Goal: Task Accomplishment & Management: Complete application form

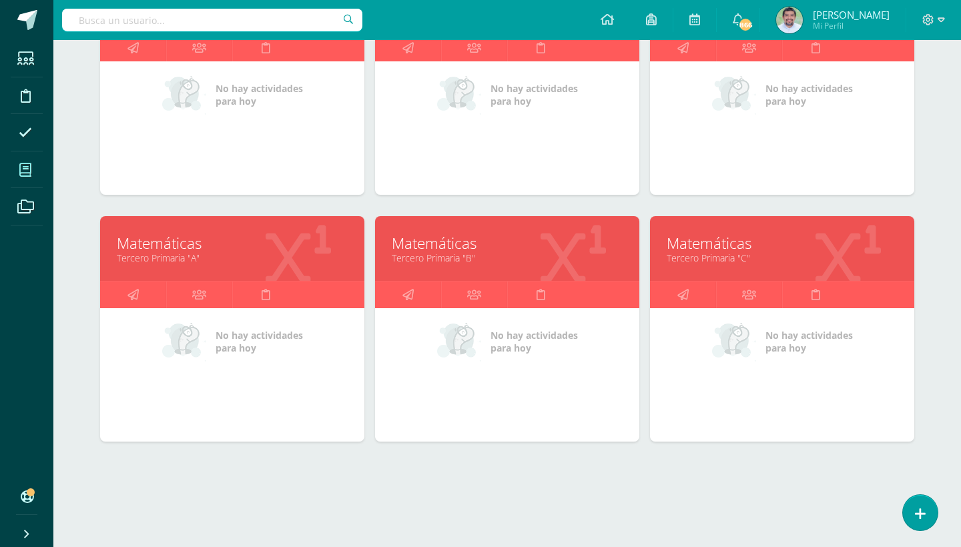
scroll to position [526, 0]
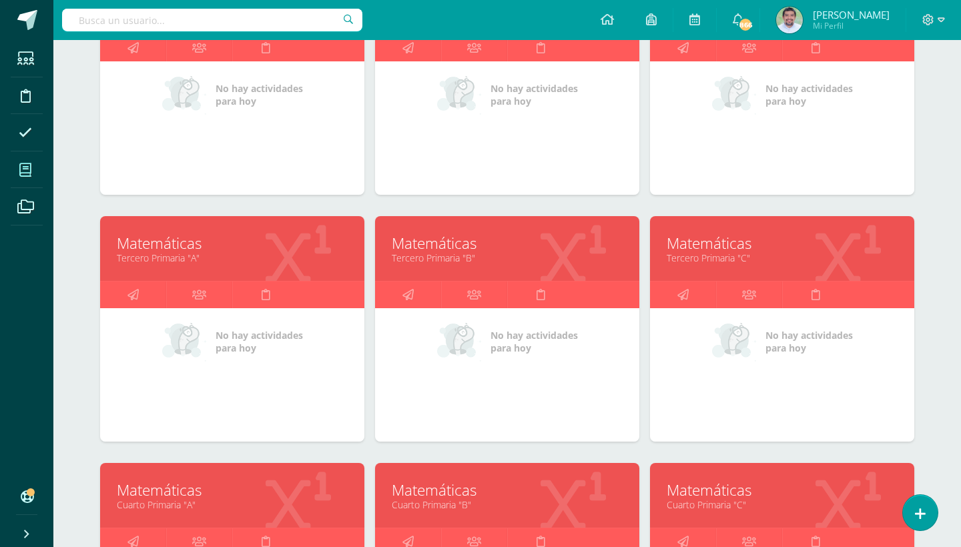
click at [201, 255] on link "Tercero Primaria "A"" at bounding box center [232, 257] width 231 height 13
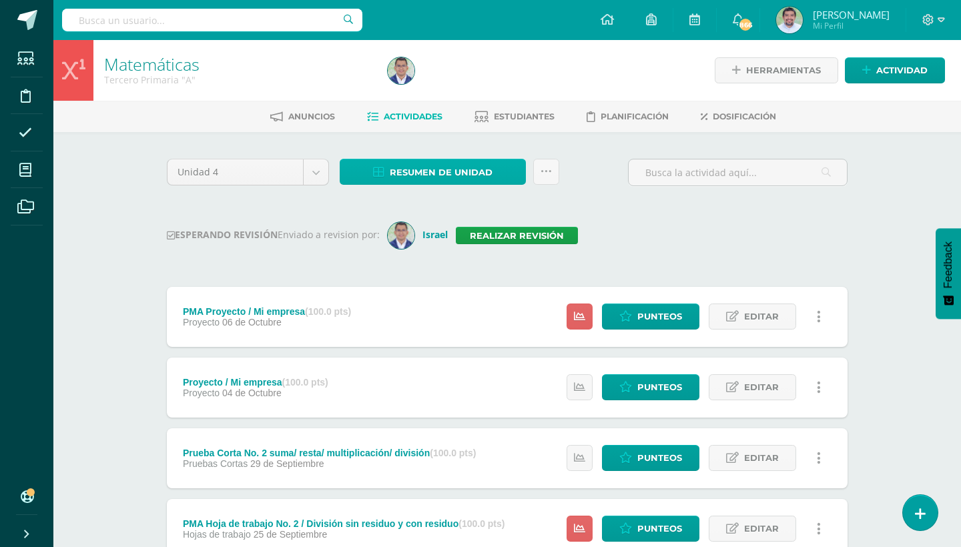
click at [511, 169] on link "Resumen de unidad" at bounding box center [433, 172] width 186 height 26
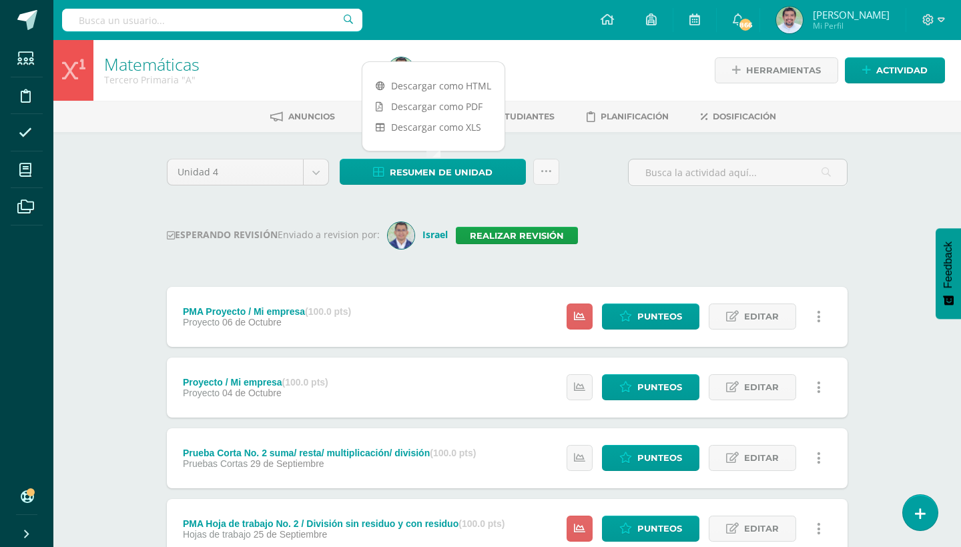
click at [588, 170] on div "Unidad 4 Unidad 1 Unidad 2 Unidad 3 Unidad 4 Resumen de unidad Subir actividade…" at bounding box center [506, 178] width 691 height 38
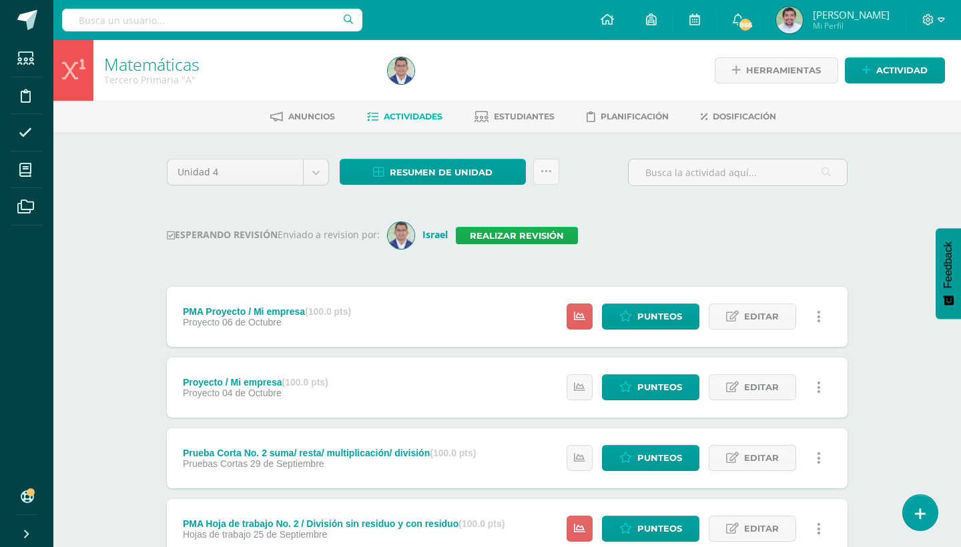
click at [521, 228] on link "Realizar revisión" at bounding box center [517, 235] width 122 height 17
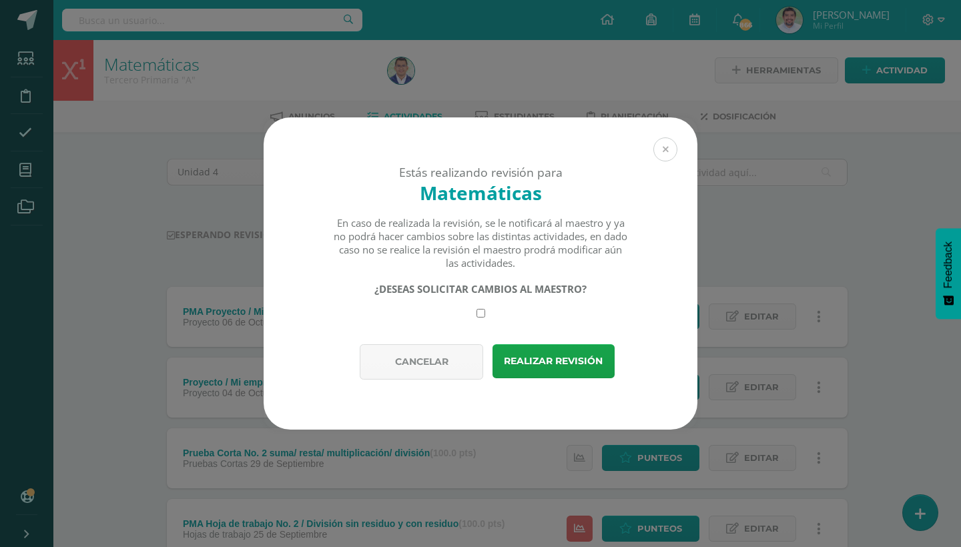
click at [668, 149] on button at bounding box center [665, 149] width 24 height 24
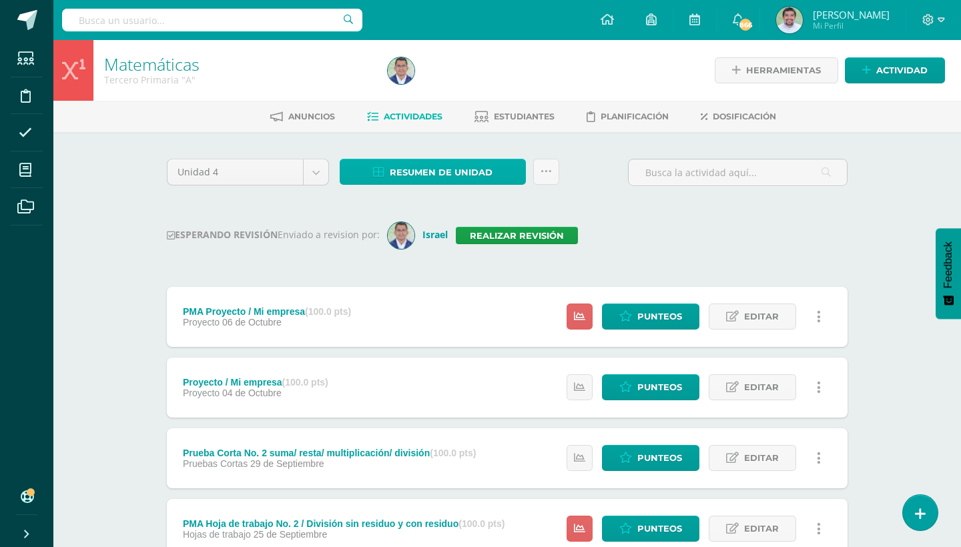
click at [472, 174] on span "Resumen de unidad" at bounding box center [441, 172] width 103 height 25
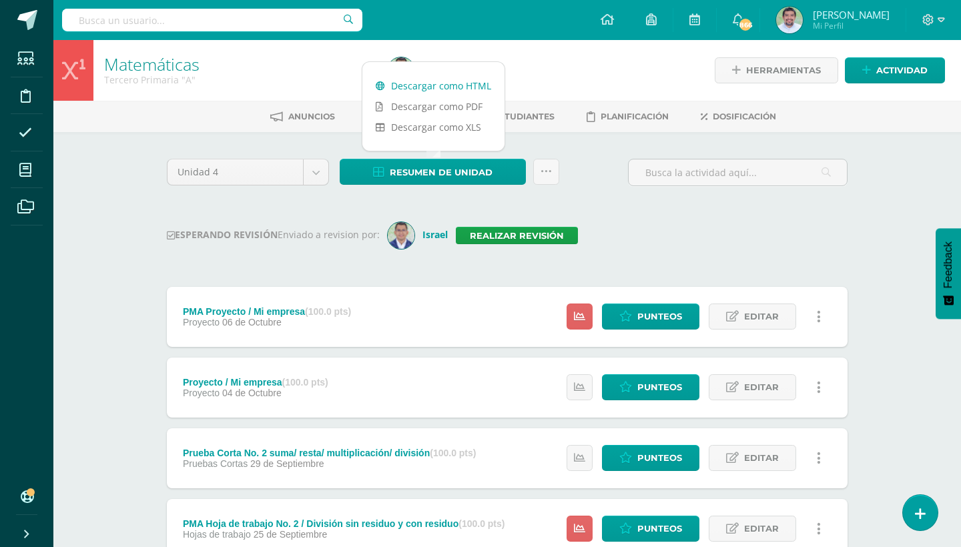
click at [437, 83] on link "Descargar como HTML" at bounding box center [433, 85] width 142 height 21
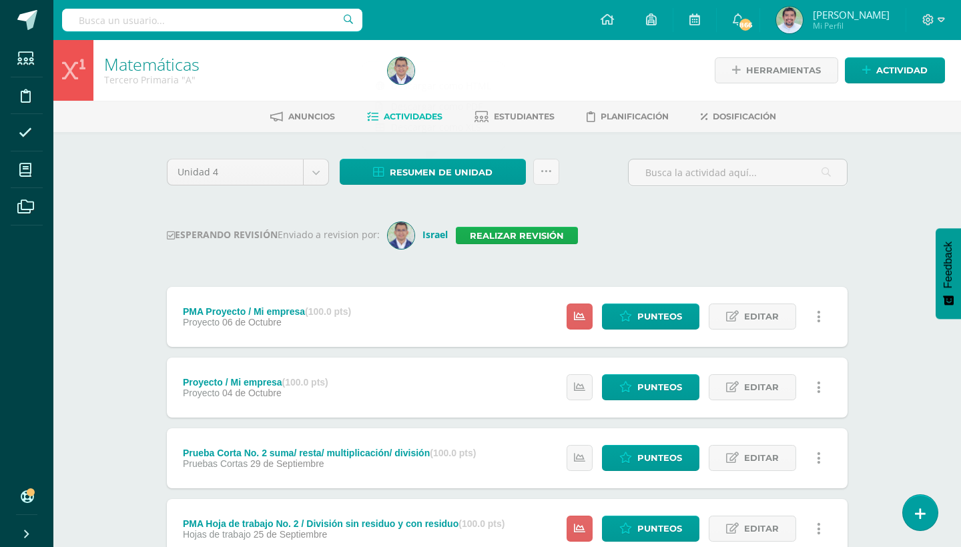
click at [518, 240] on link "Realizar revisión" at bounding box center [517, 235] width 122 height 17
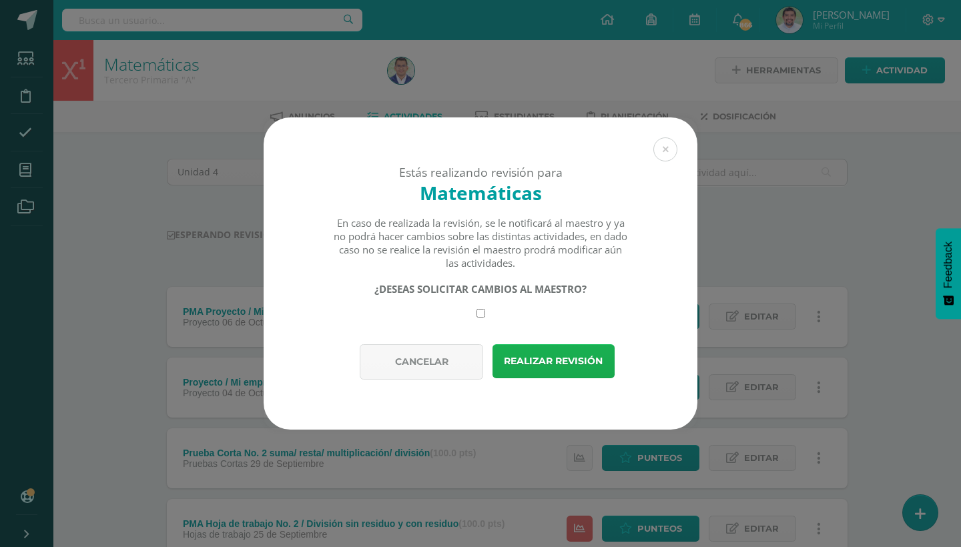
click at [557, 360] on button "Realizar revisión" at bounding box center [553, 361] width 122 height 34
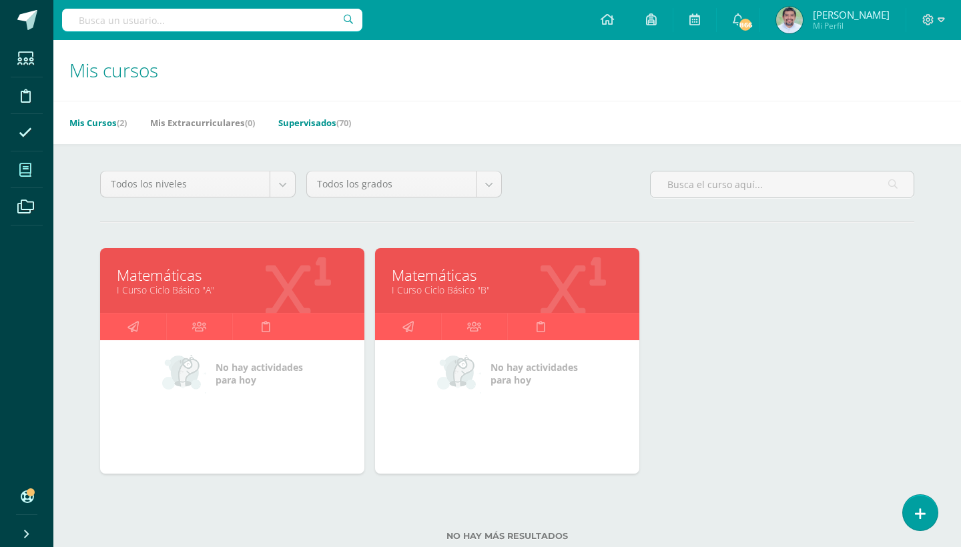
click at [330, 125] on link "Supervisados (70)" at bounding box center [314, 122] width 73 height 21
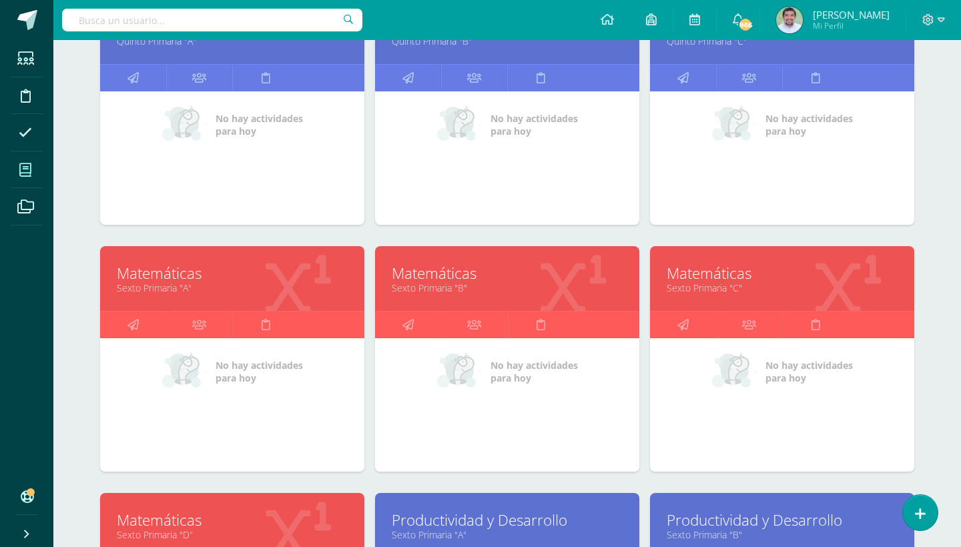
scroll to position [1756, 0]
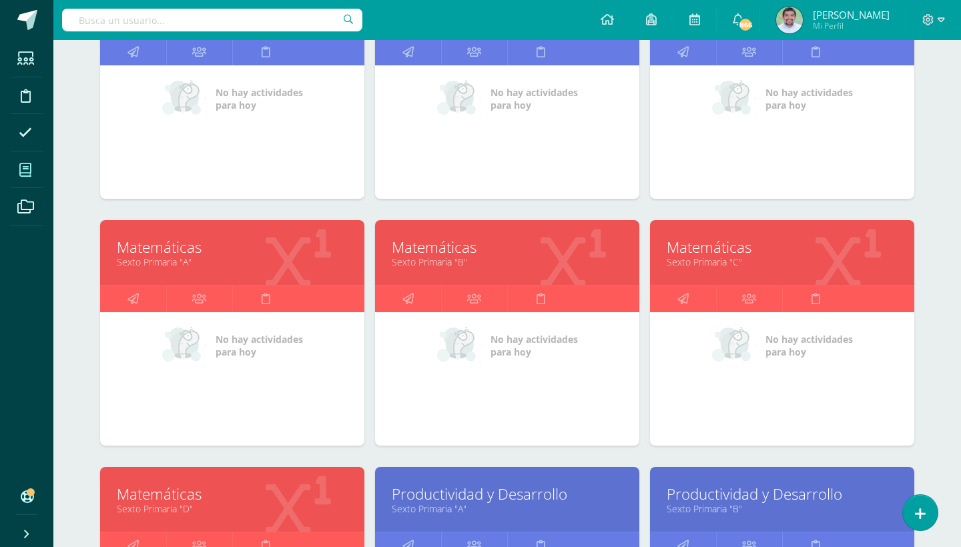
click at [209, 261] on link "Sexto Primaria "A"" at bounding box center [232, 261] width 231 height 13
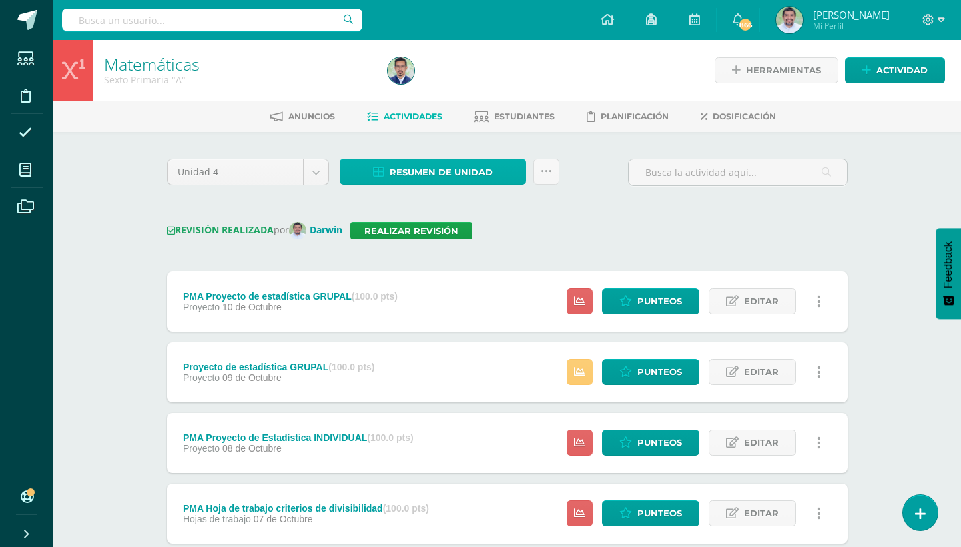
click at [516, 174] on link "Resumen de unidad" at bounding box center [433, 172] width 186 height 26
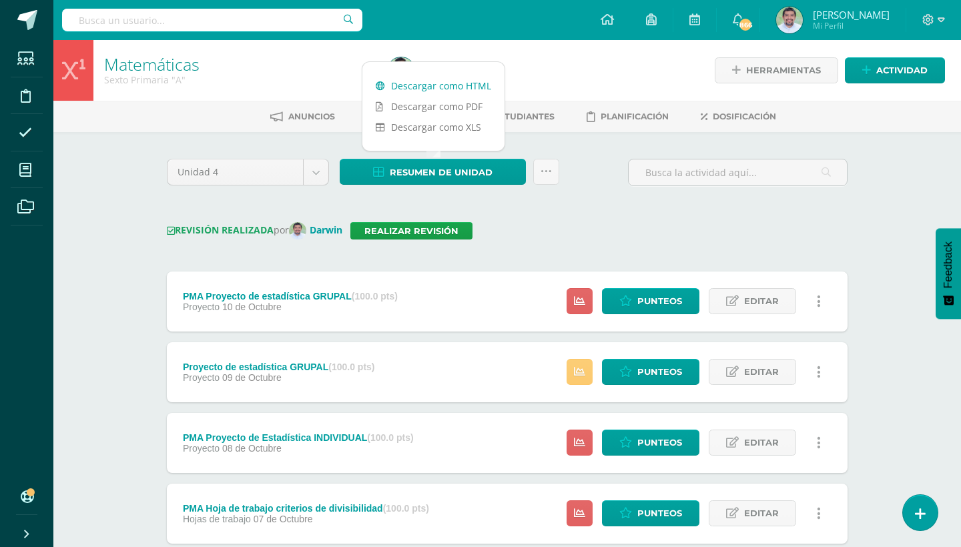
click at [477, 86] on link "Descargar como HTML" at bounding box center [433, 85] width 142 height 21
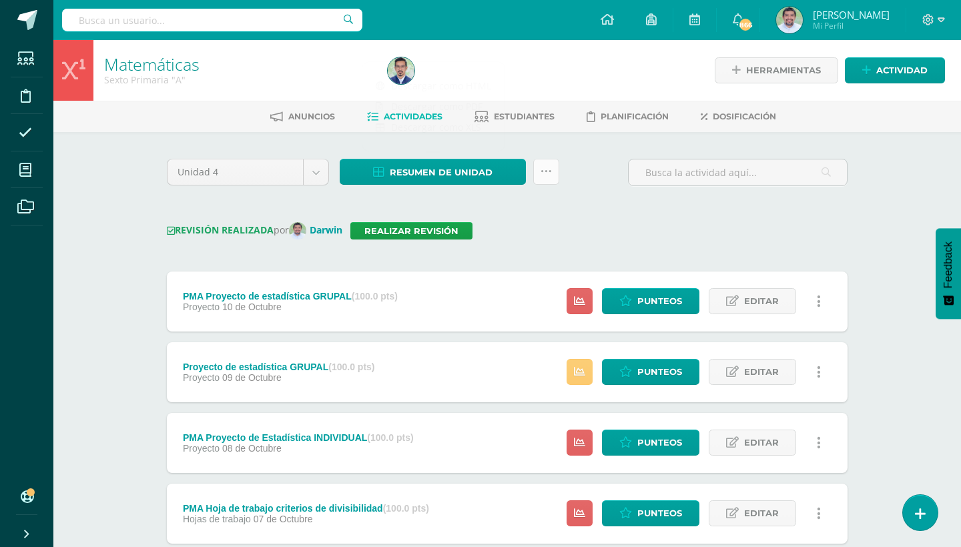
click at [557, 171] on link at bounding box center [546, 172] width 26 height 26
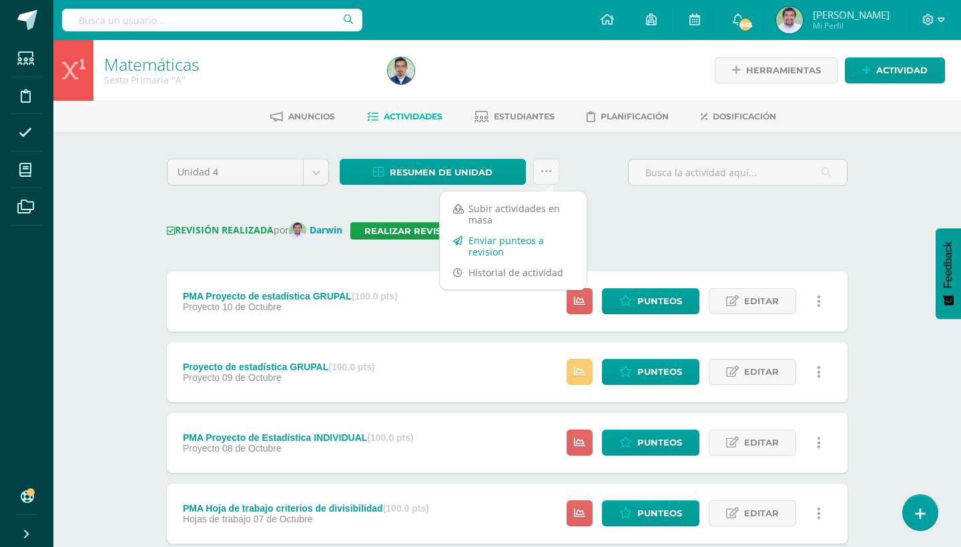
click at [502, 243] on link "Enviar punteos a revision" at bounding box center [513, 246] width 147 height 32
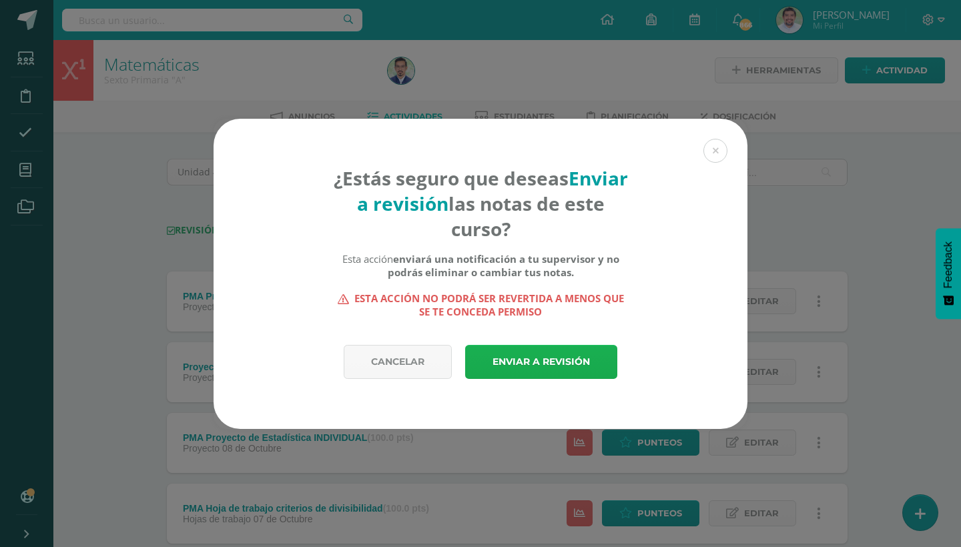
click at [542, 362] on link "Enviar a revisión" at bounding box center [541, 362] width 152 height 34
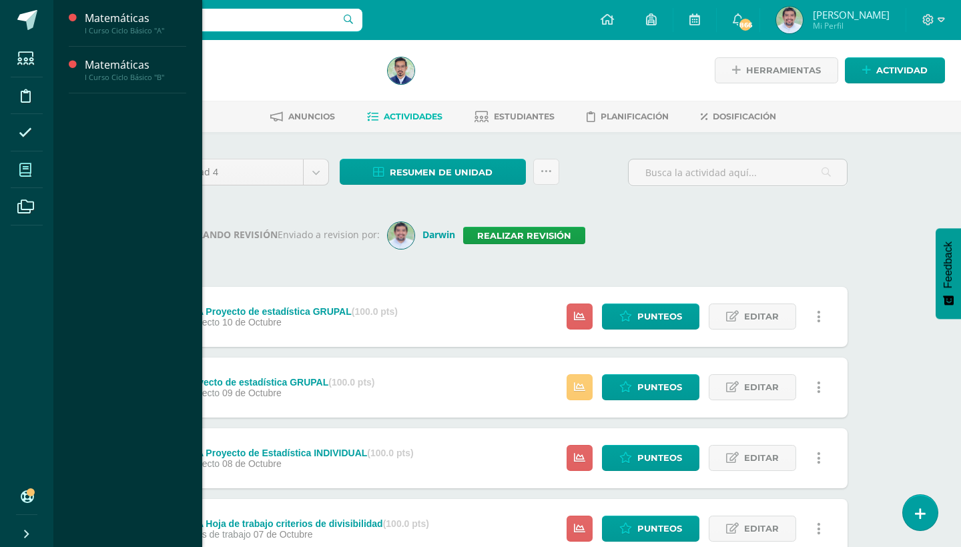
click at [19, 163] on icon at bounding box center [25, 169] width 12 height 13
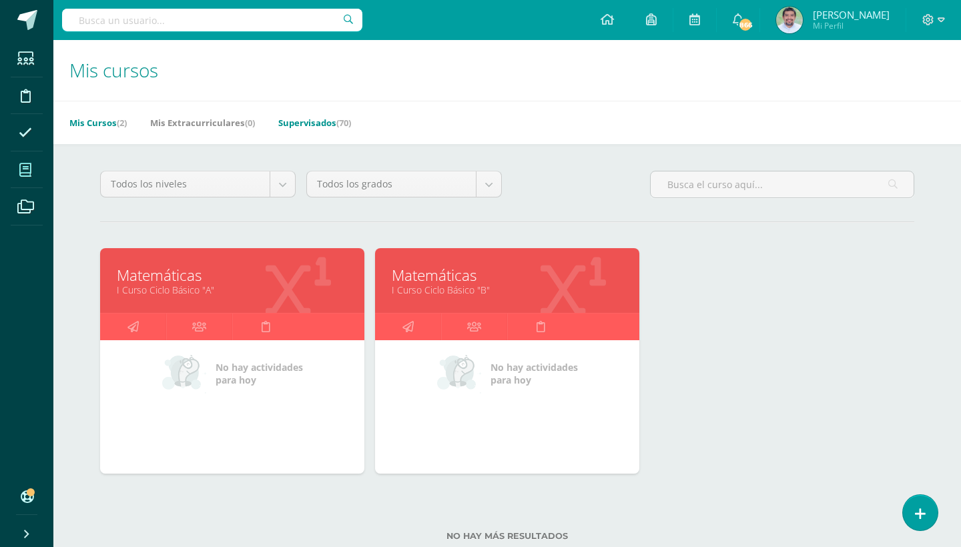
click at [339, 121] on link "Supervisados (70)" at bounding box center [314, 122] width 73 height 21
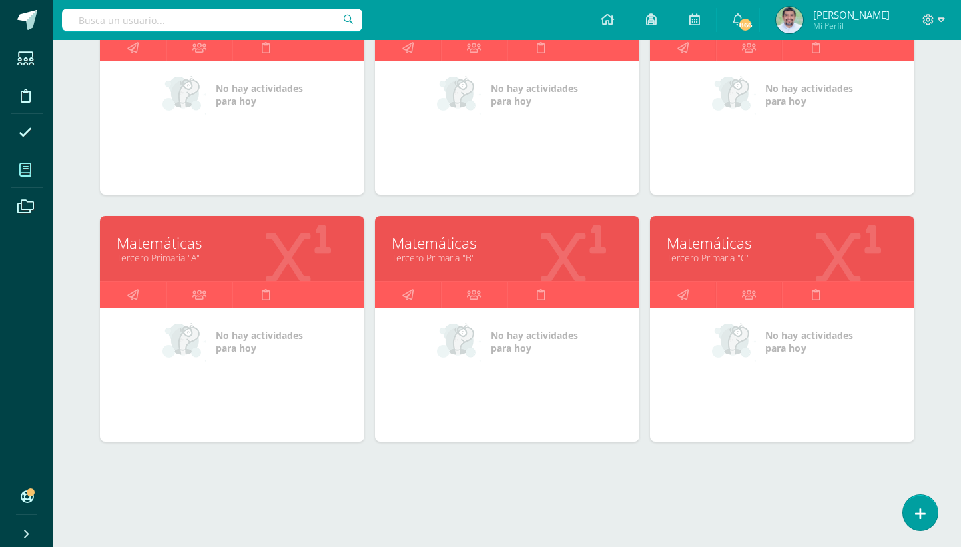
scroll to position [526, 0]
click at [182, 249] on link "Matemáticas" at bounding box center [232, 243] width 231 height 21
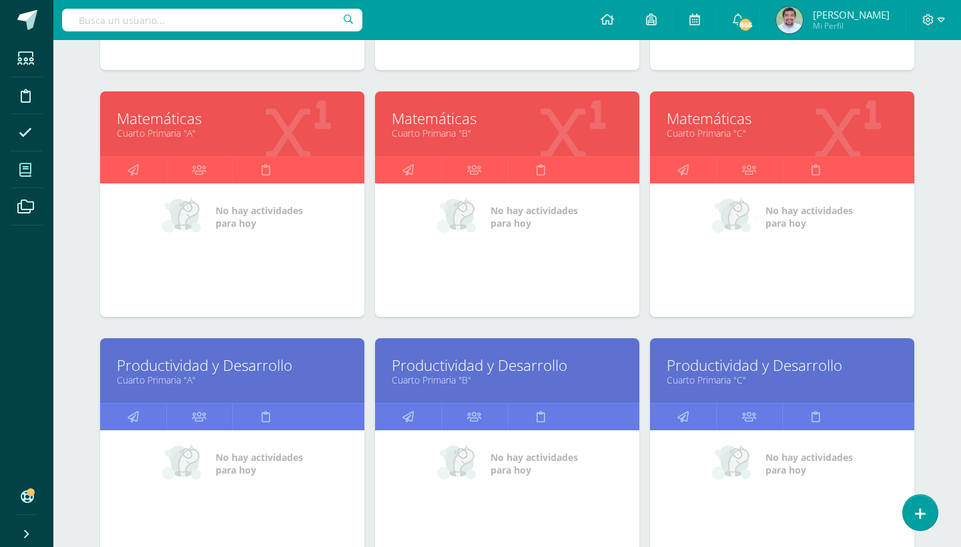
scroll to position [882, 0]
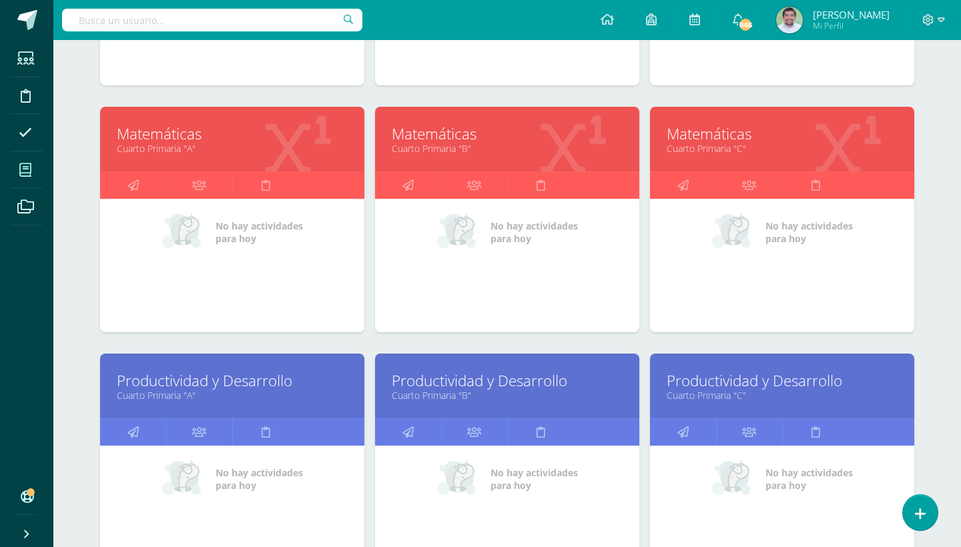
click at [180, 161] on div "Matemáticas Cuarto Primaria "A"" at bounding box center [232, 139] width 264 height 65
click at [180, 135] on link "Matemáticas" at bounding box center [232, 133] width 231 height 21
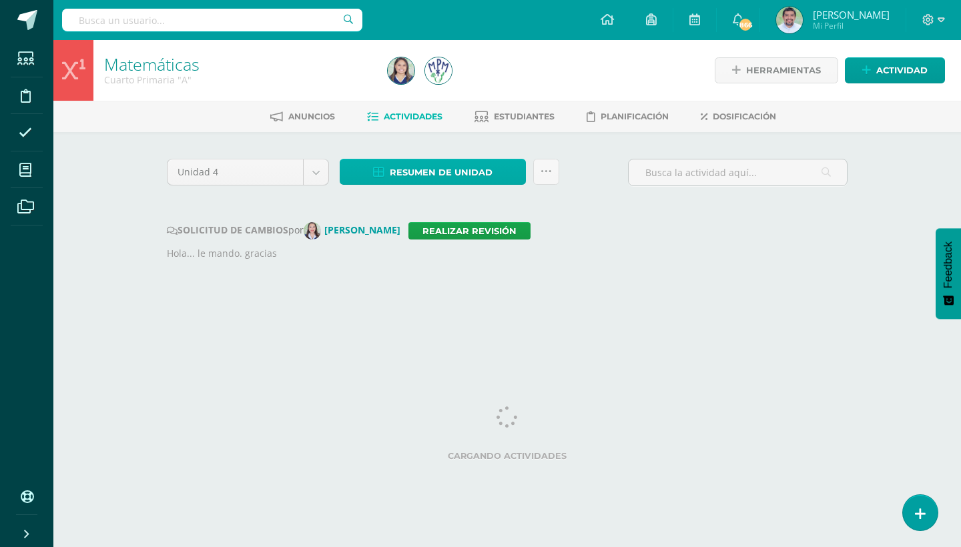
click at [516, 173] on link "Resumen de unidad" at bounding box center [433, 172] width 186 height 26
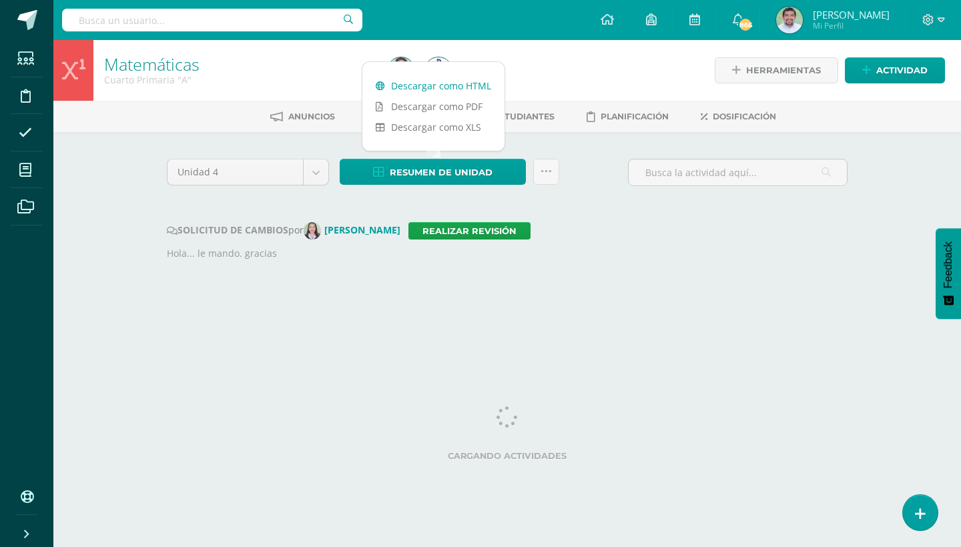
click at [438, 87] on link "Descargar como HTML" at bounding box center [433, 85] width 142 height 21
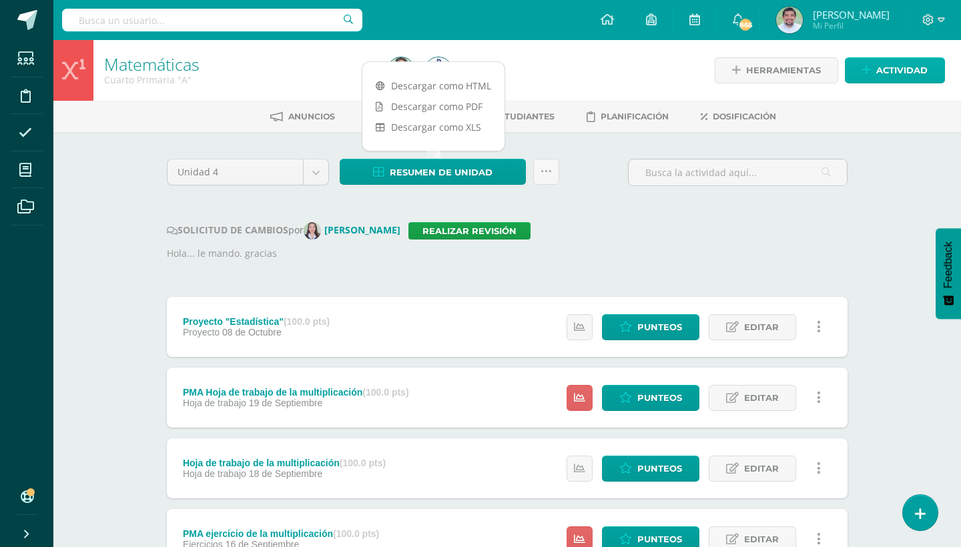
click at [901, 70] on span "Actividad" at bounding box center [901, 70] width 51 height 25
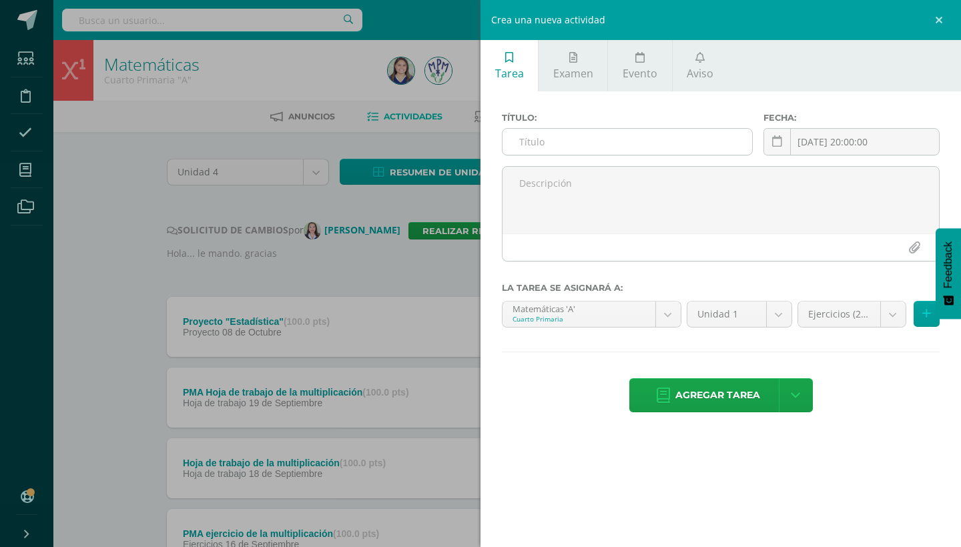
click at [623, 145] on input "text" at bounding box center [626, 142] width 249 height 26
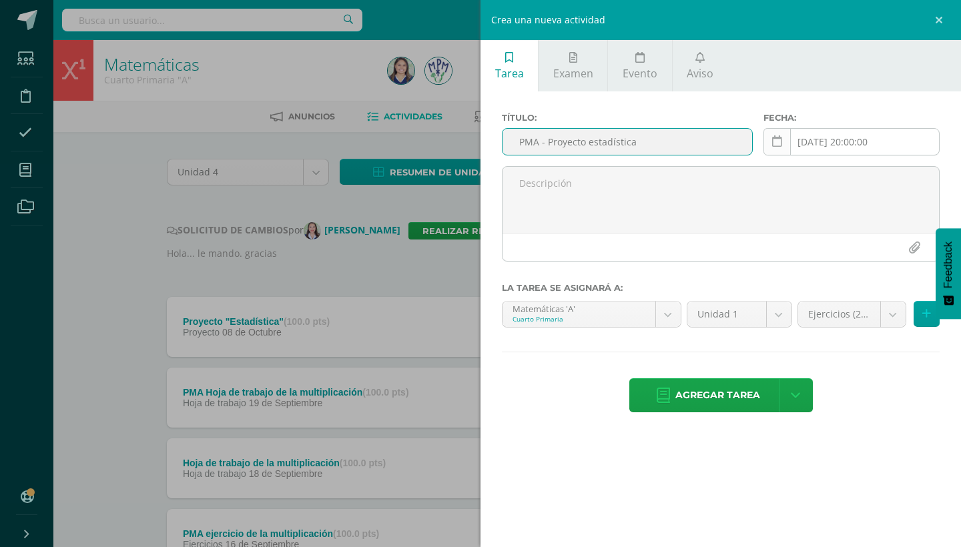
type input "PMA - Proyecto estadística"
click at [773, 145] on icon at bounding box center [777, 141] width 10 height 11
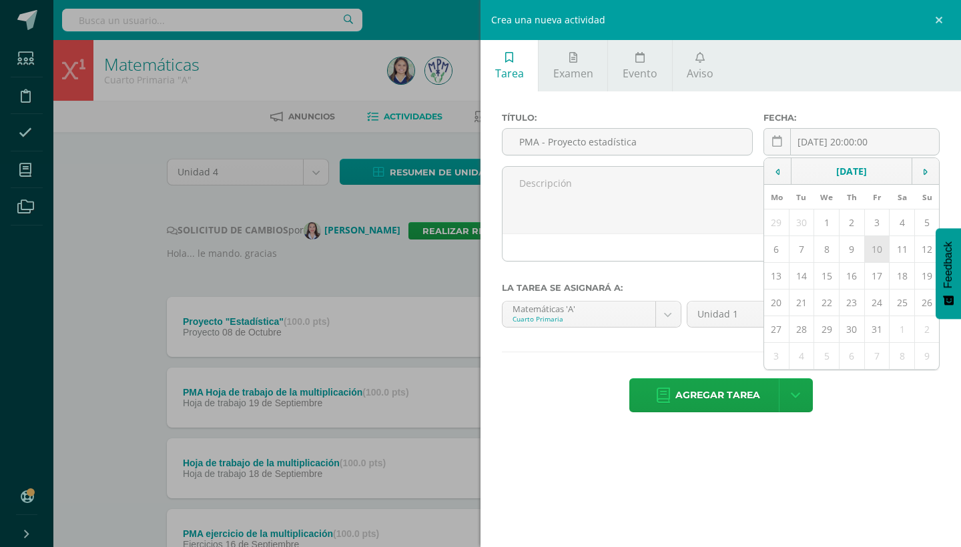
click at [877, 248] on td "10" at bounding box center [876, 249] width 25 height 27
type input "[DATE]"
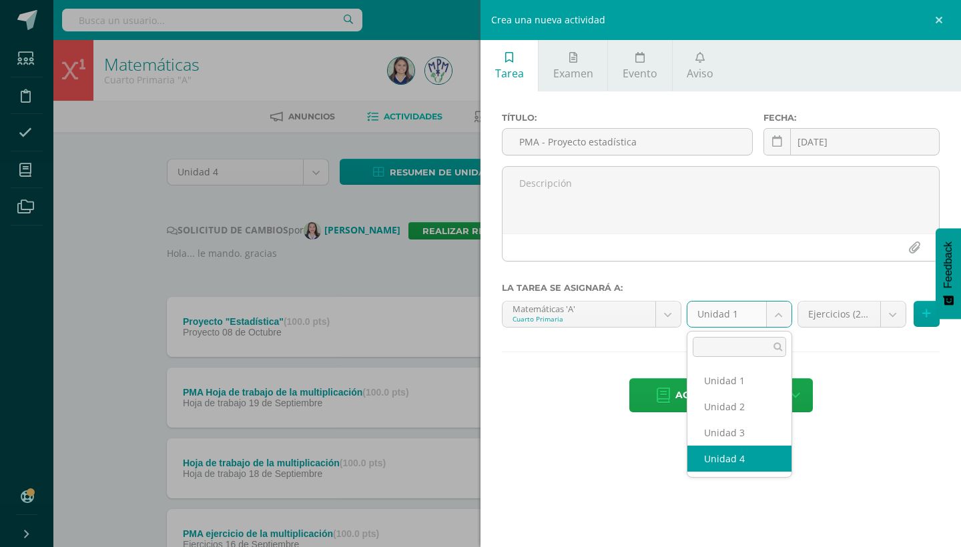
select select "236426"
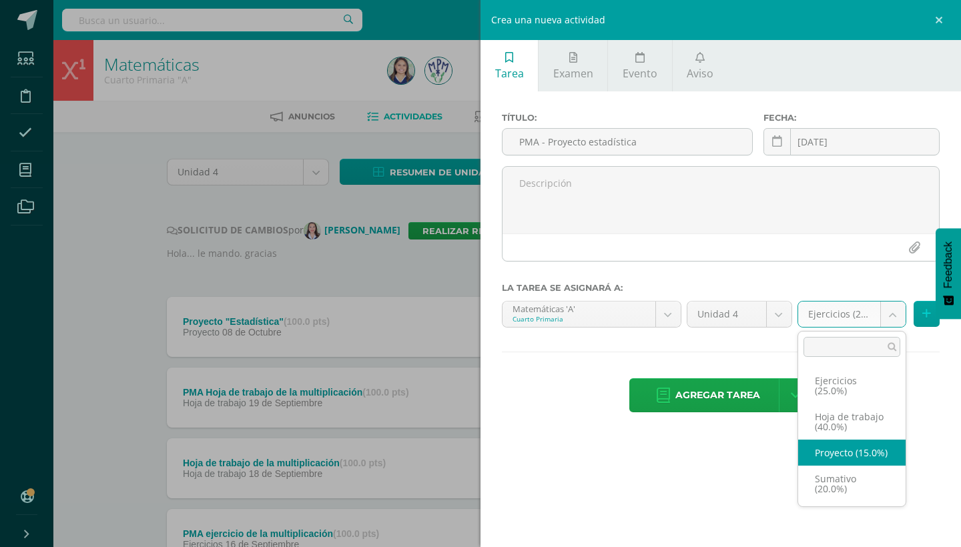
select select "236427"
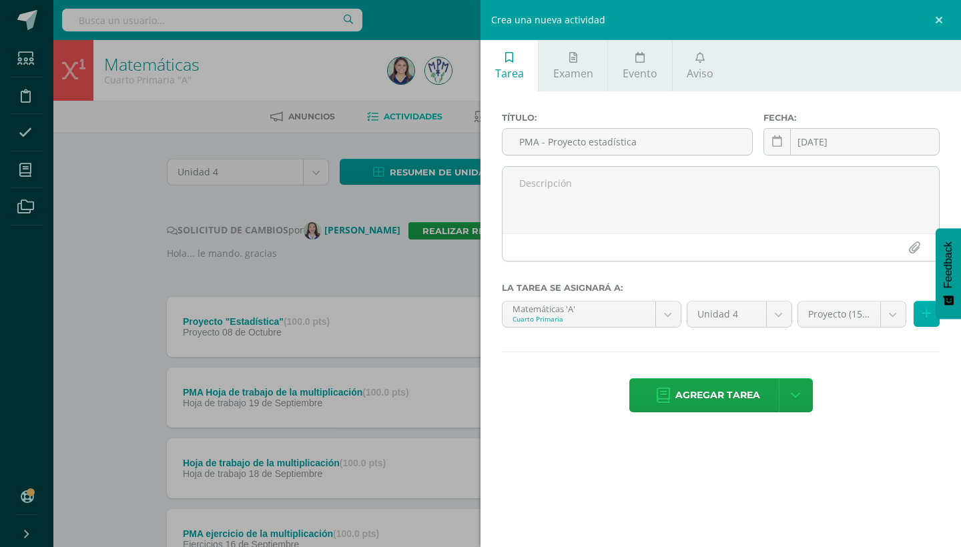
click at [924, 316] on icon at bounding box center [926, 313] width 9 height 11
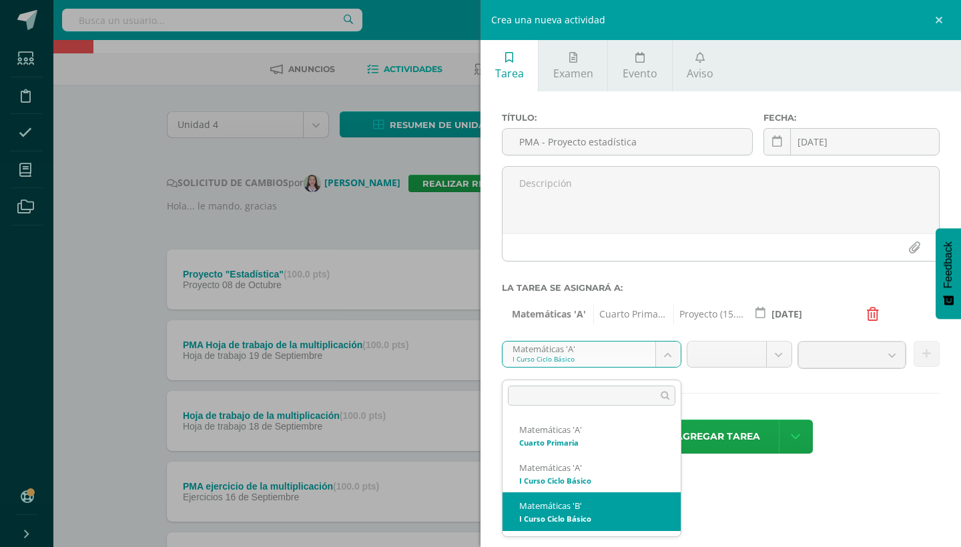
scroll to position [57, 0]
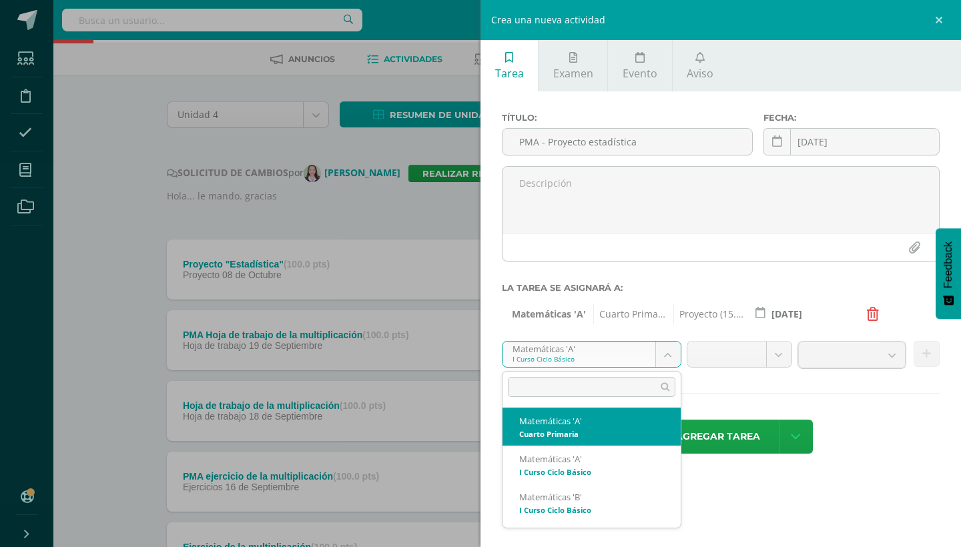
select select "236416"
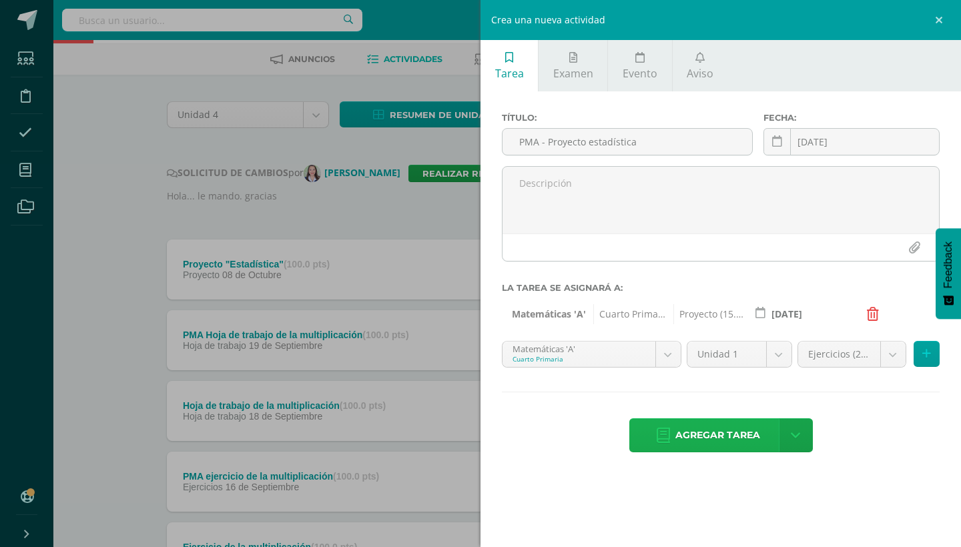
click at [716, 433] on span "Agregar tarea" at bounding box center [717, 435] width 85 height 33
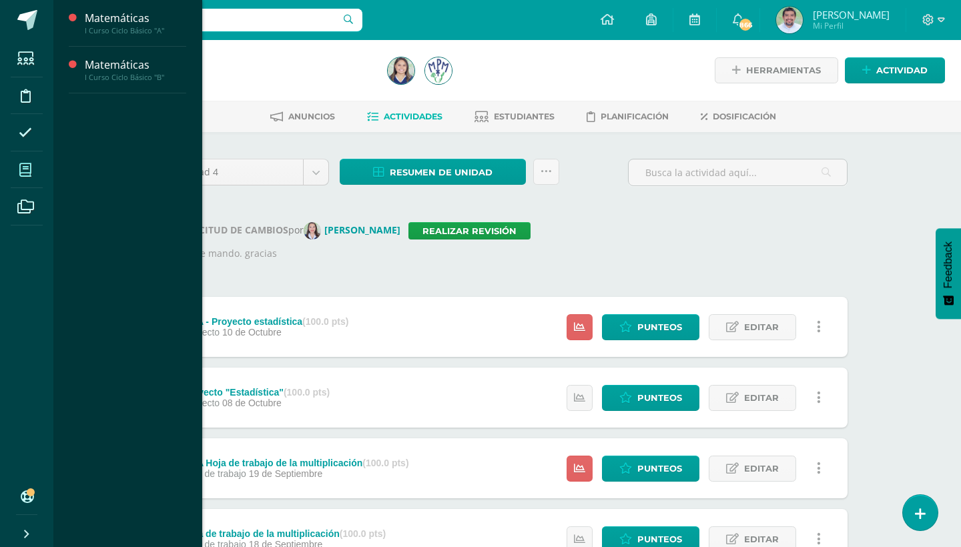
click at [34, 170] on span at bounding box center [26, 170] width 30 height 30
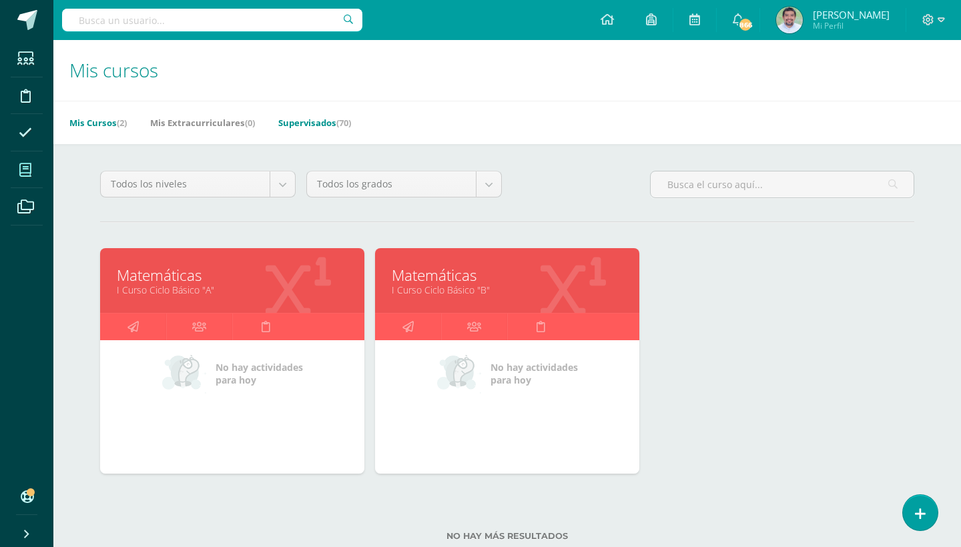
click at [345, 122] on span "(70)" at bounding box center [343, 123] width 15 height 12
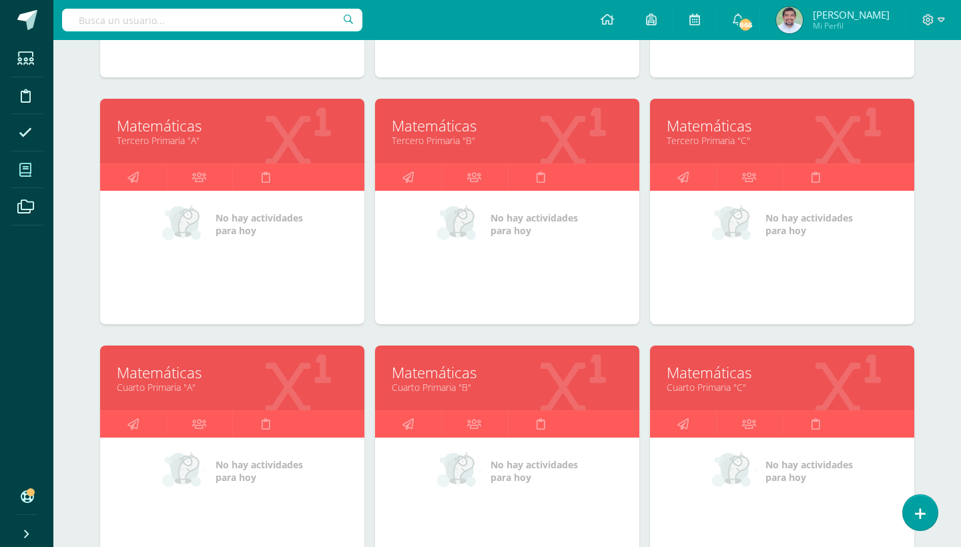
scroll to position [648, 0]
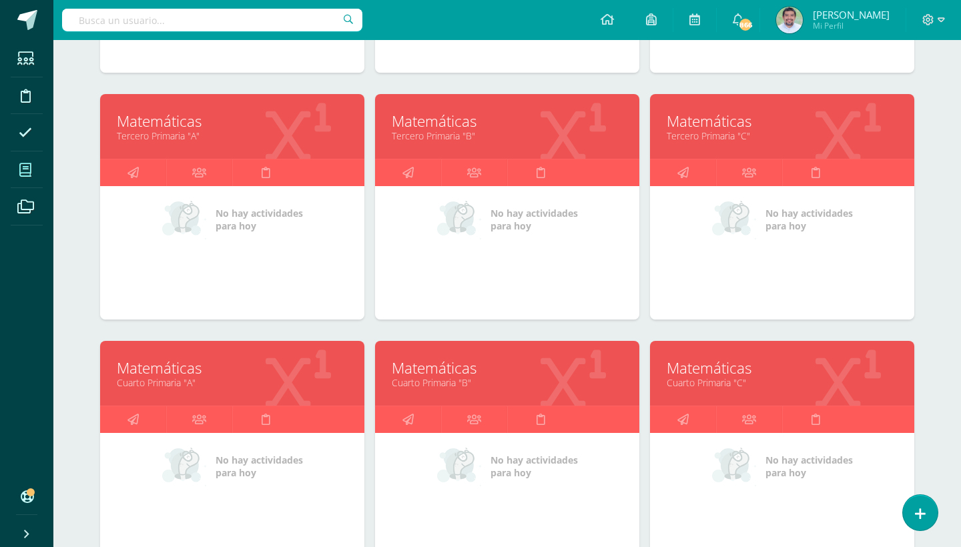
click at [452, 367] on link "Matemáticas" at bounding box center [507, 368] width 231 height 21
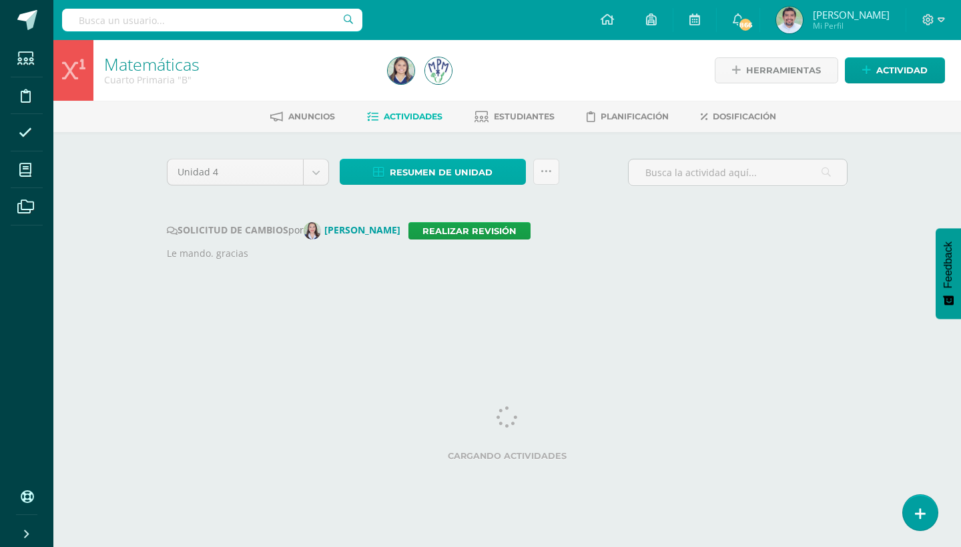
click at [504, 167] on link "Resumen de unidad" at bounding box center [433, 172] width 186 height 26
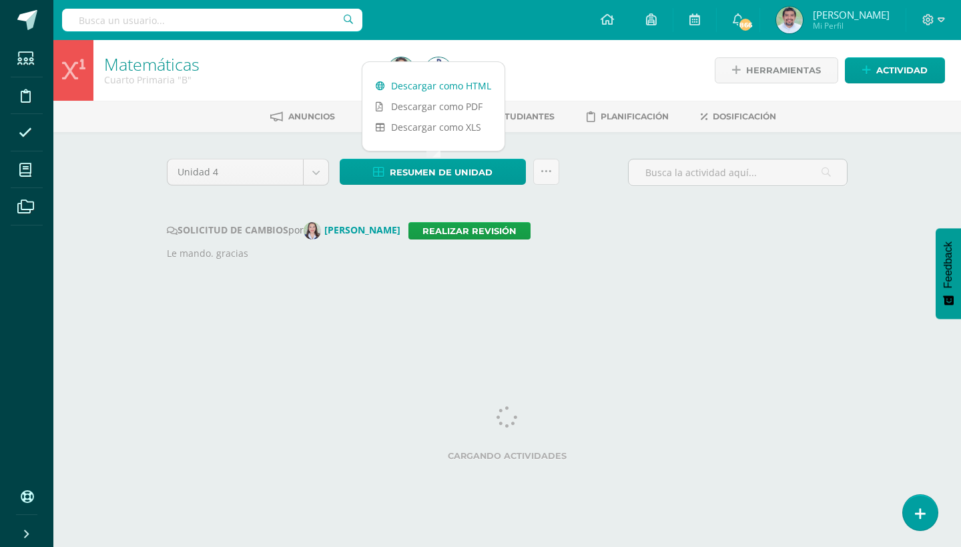
click at [459, 86] on link "Descargar como HTML" at bounding box center [433, 85] width 142 height 21
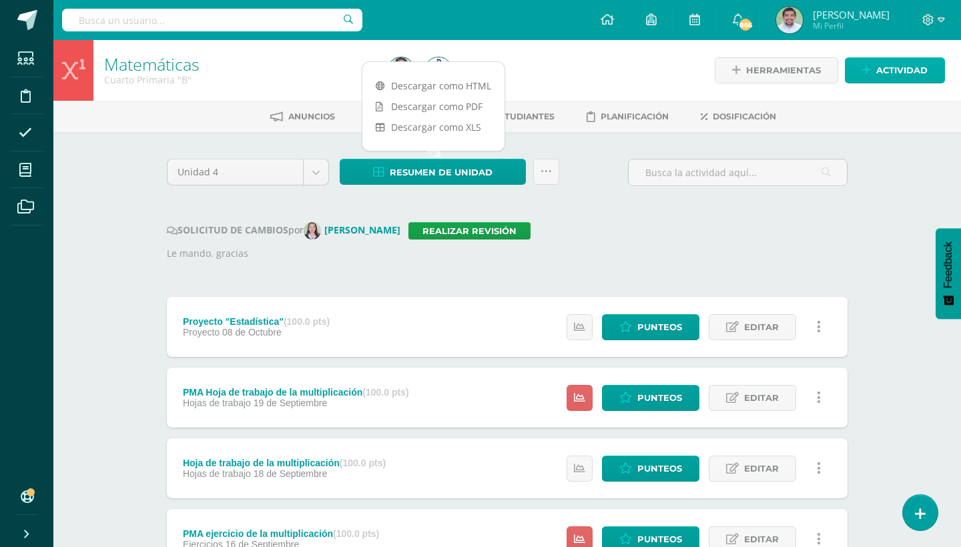
click at [906, 66] on span "Actividad" at bounding box center [901, 70] width 51 height 25
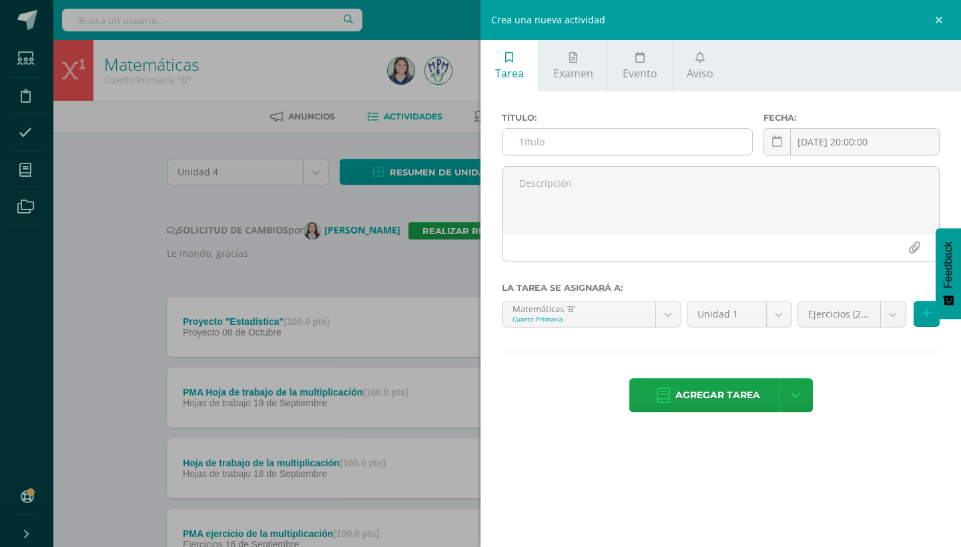
click at [673, 143] on input "text" at bounding box center [626, 142] width 249 height 26
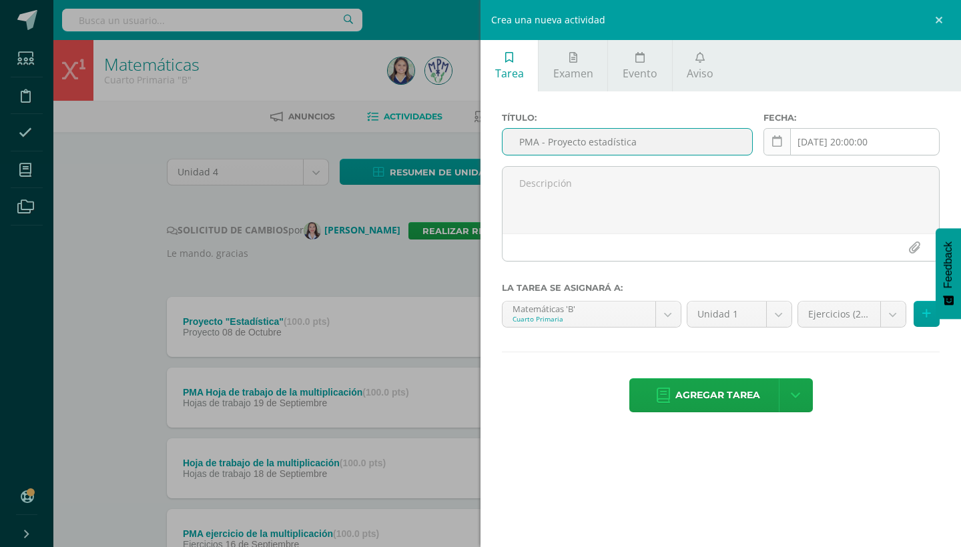
type input "PMA - Proyecto estadística"
click at [782, 143] on link at bounding box center [776, 141] width 27 height 27
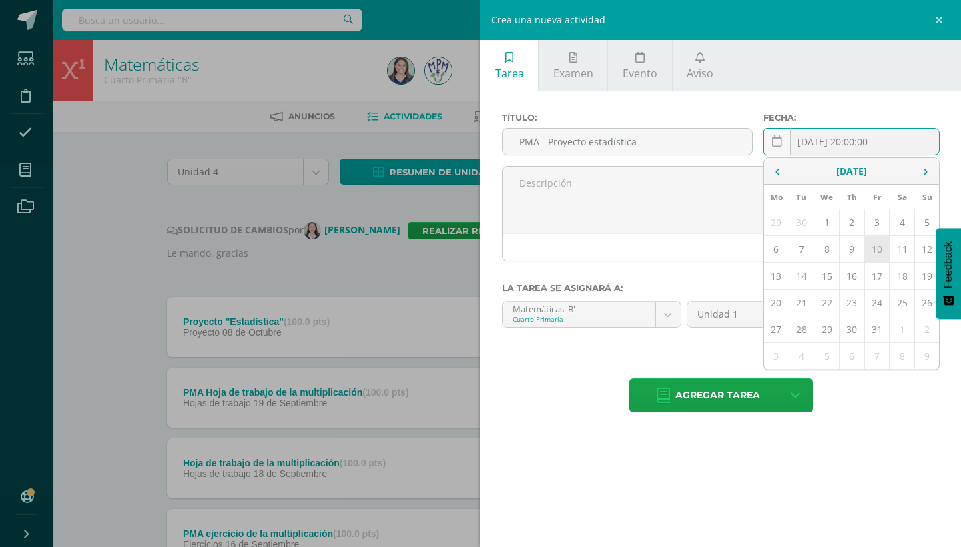
click at [875, 250] on td "10" at bounding box center [876, 249] width 25 height 27
type input "2025-10-10"
click at [891, 307] on body "Estudiantes Disciplina Asistencia Mis cursos Archivos Soporte Ayuda Reportar un…" at bounding box center [480, 538] width 961 height 1077
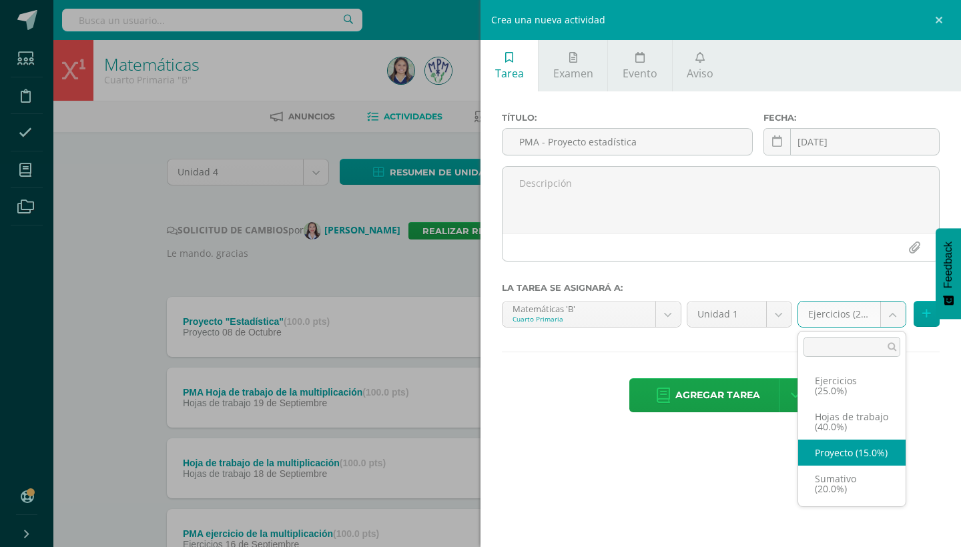
select select "242105"
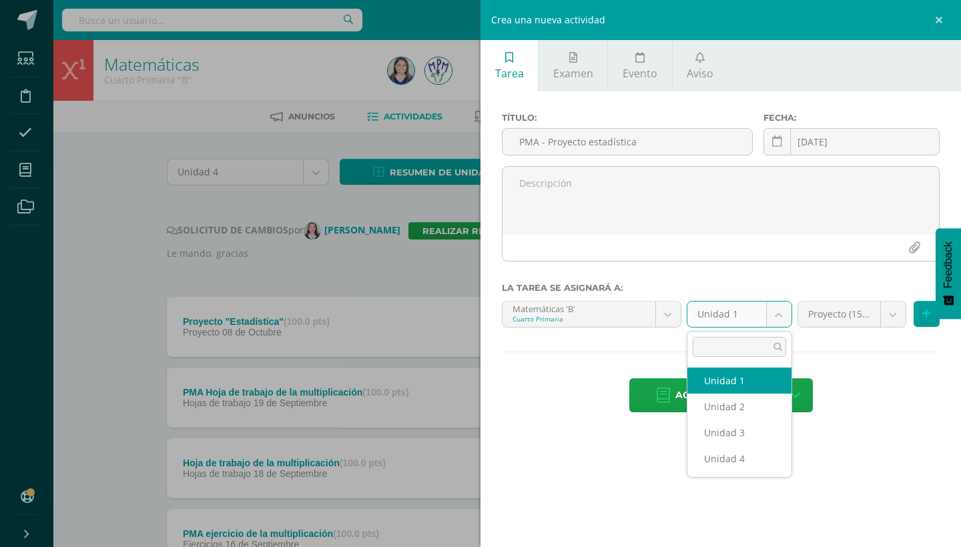
click at [765, 318] on body "Estudiantes Disciplina Asistencia Mis cursos Archivos Soporte Ayuda Reportar un…" at bounding box center [480, 538] width 961 height 1077
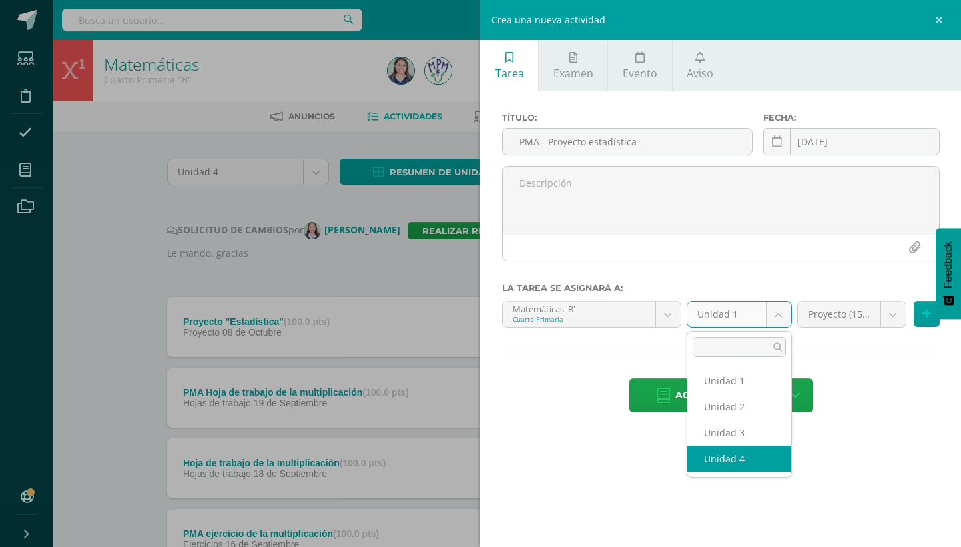
select select "236634"
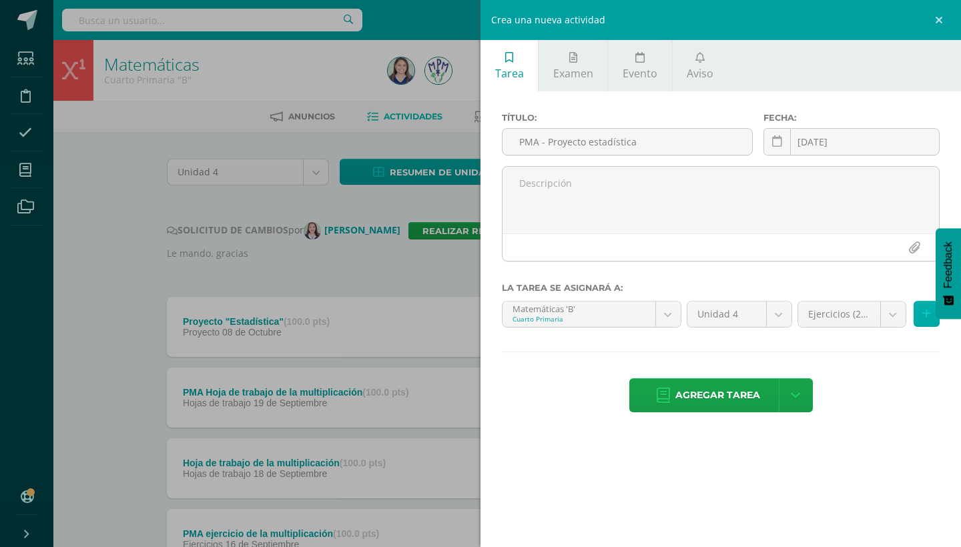
click at [924, 317] on icon at bounding box center [926, 313] width 9 height 11
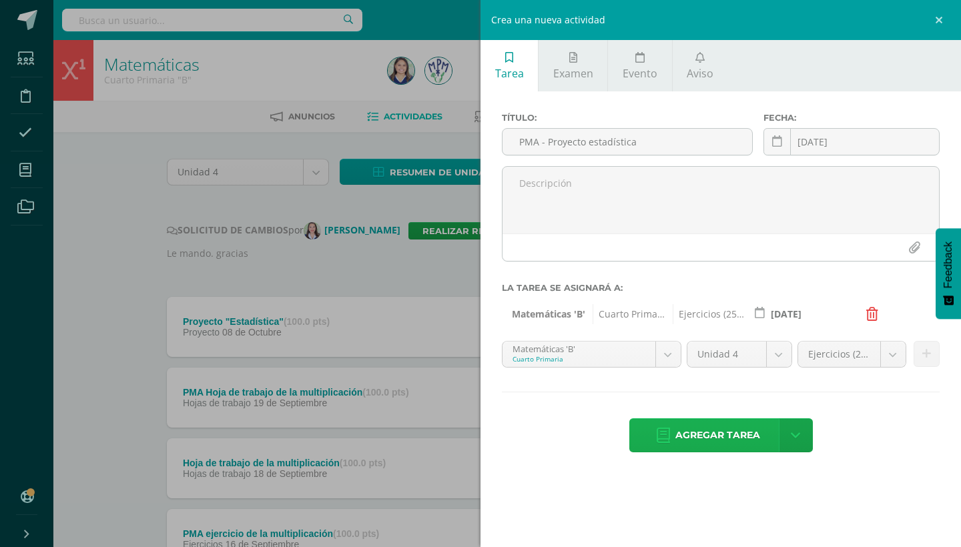
click at [726, 430] on span "Agregar tarea" at bounding box center [717, 435] width 85 height 33
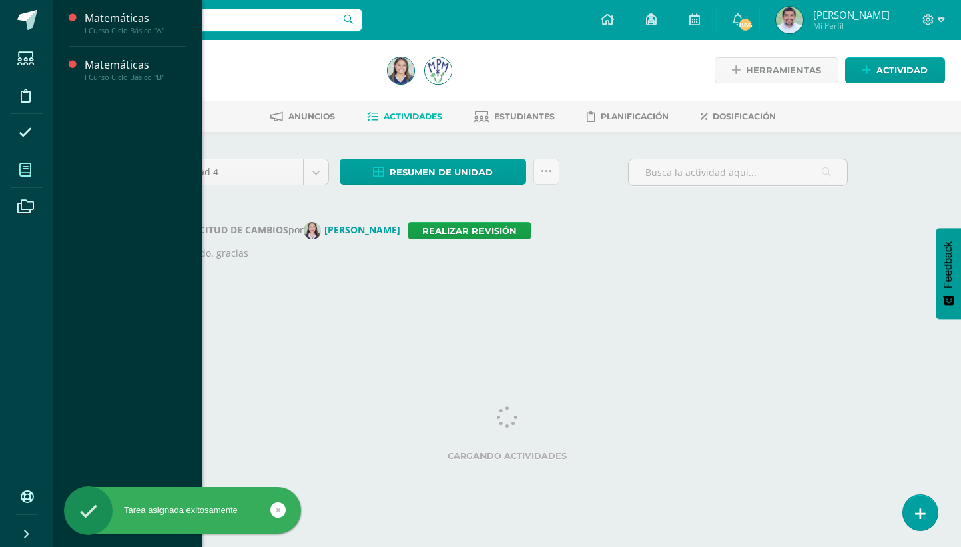
click at [24, 166] on icon at bounding box center [25, 169] width 12 height 13
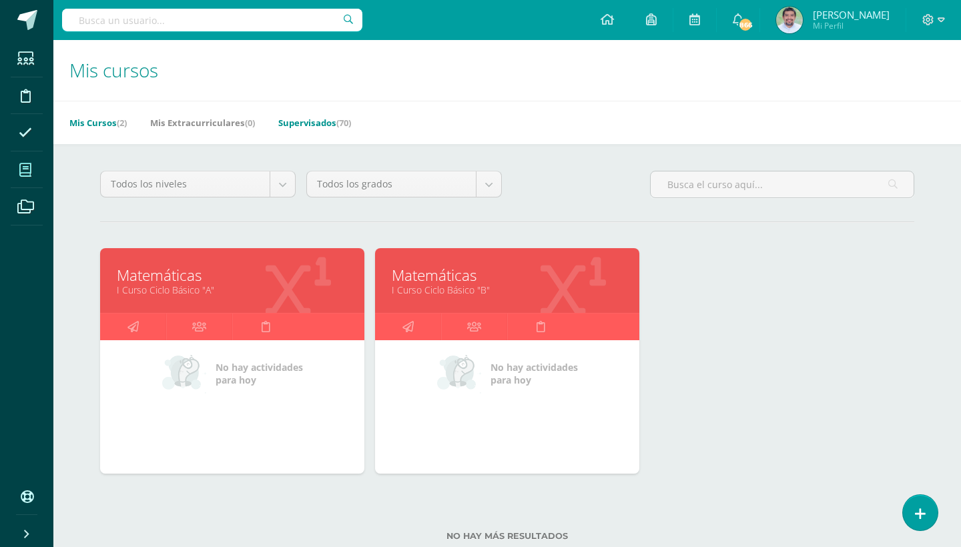
click at [328, 120] on link "Supervisados (70)" at bounding box center [314, 122] width 73 height 21
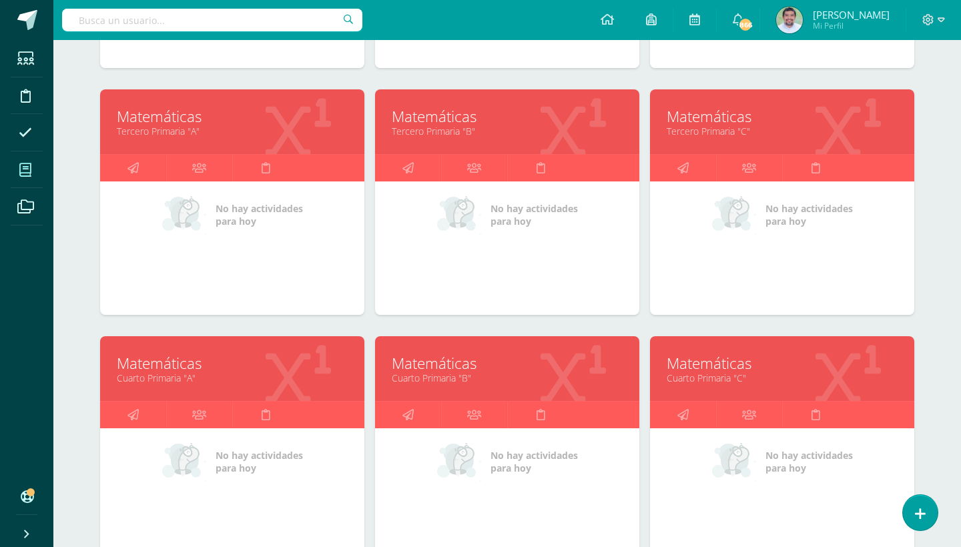
scroll to position [671, 0]
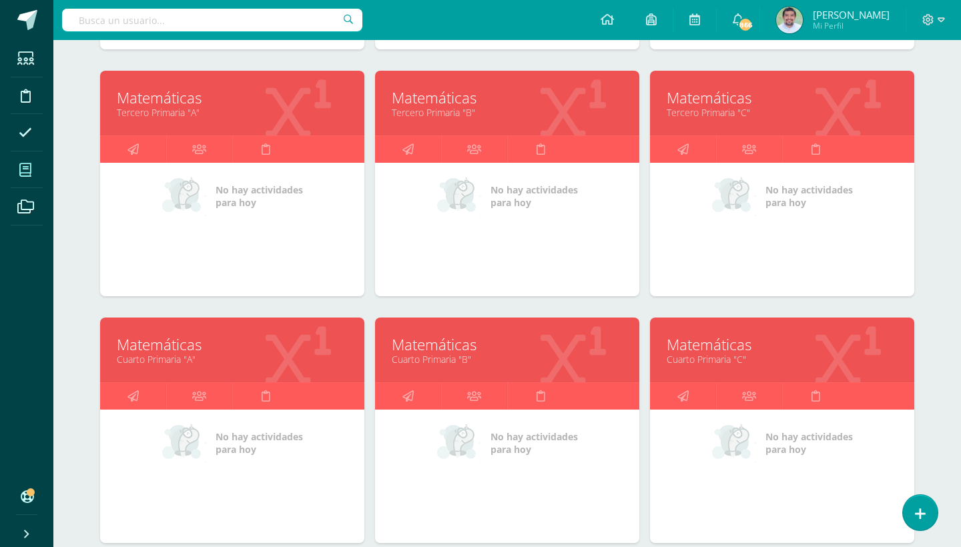
click at [444, 341] on link "Matemáticas" at bounding box center [507, 344] width 231 height 21
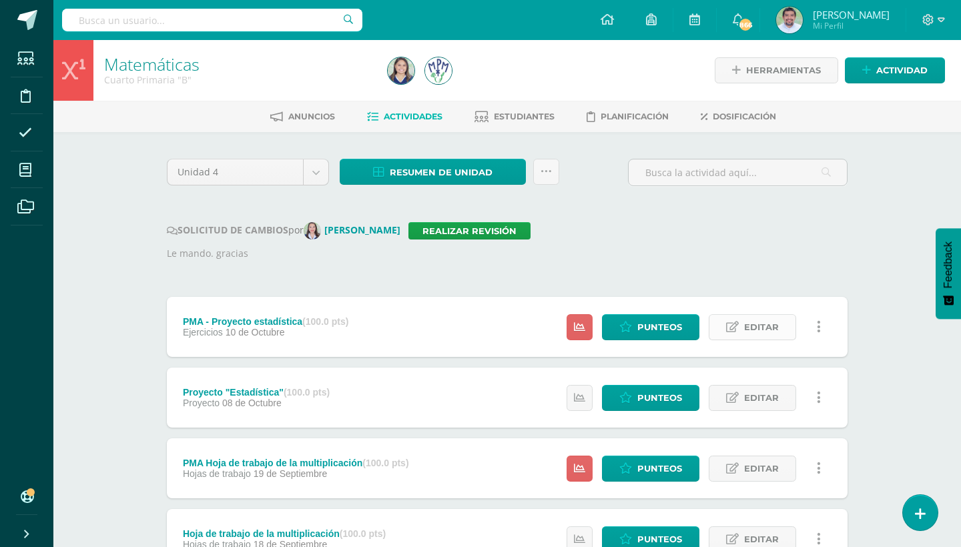
click at [760, 326] on span "Editar" at bounding box center [761, 327] width 35 height 25
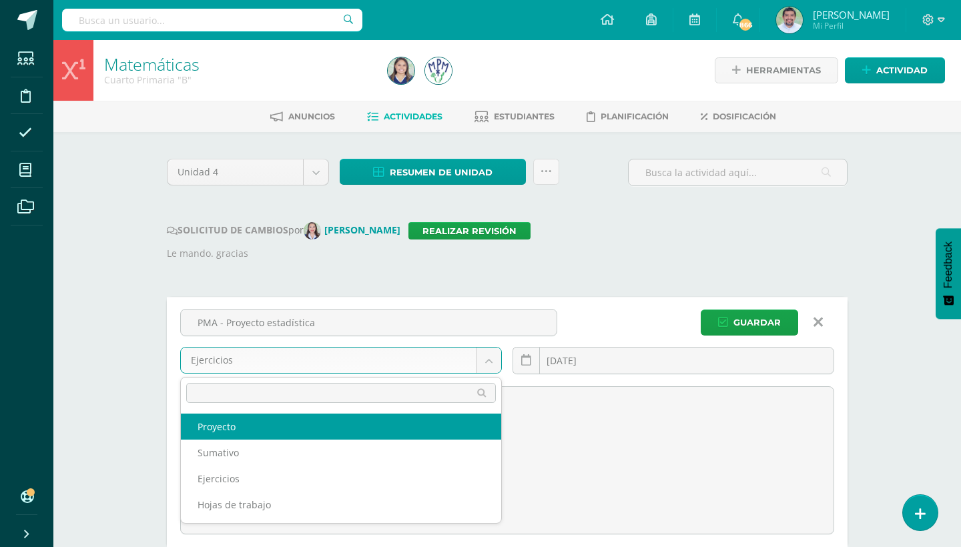
select select "236635"
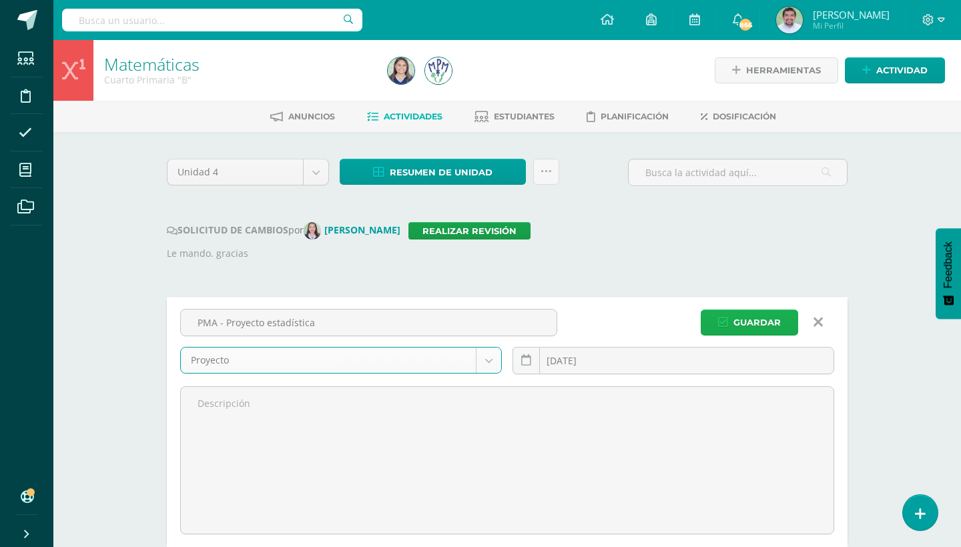
click at [754, 322] on span "Guardar" at bounding box center [756, 322] width 47 height 25
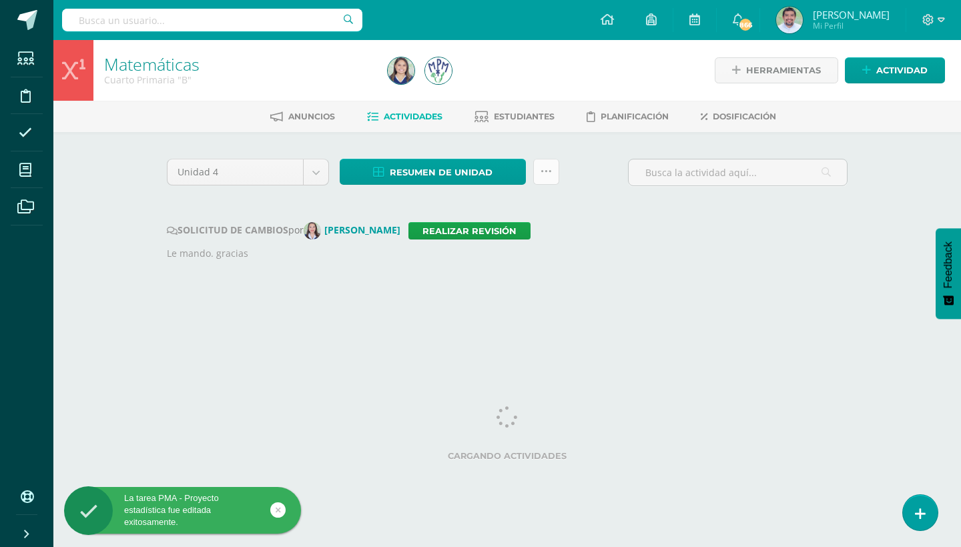
click at [548, 168] on icon at bounding box center [545, 171] width 11 height 11
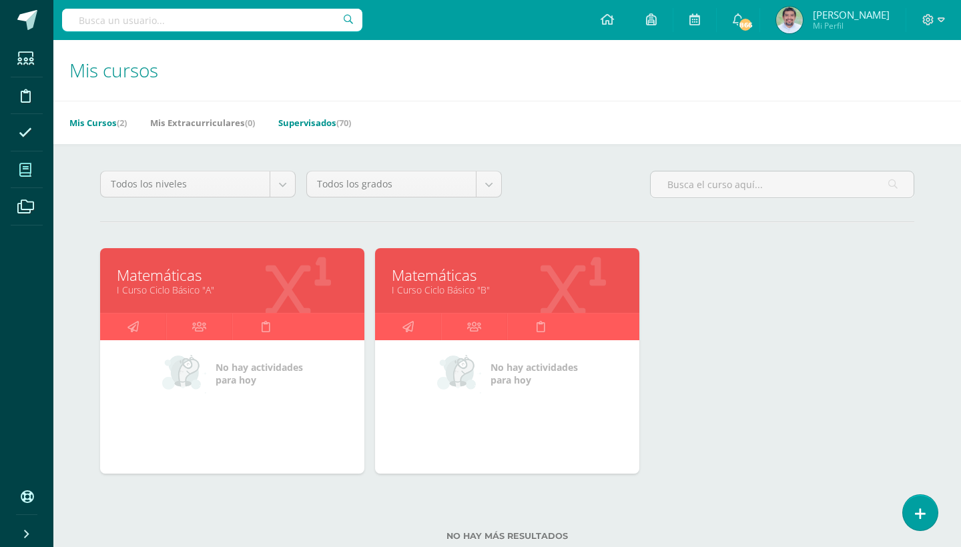
click at [346, 119] on span "(70)" at bounding box center [343, 123] width 15 height 12
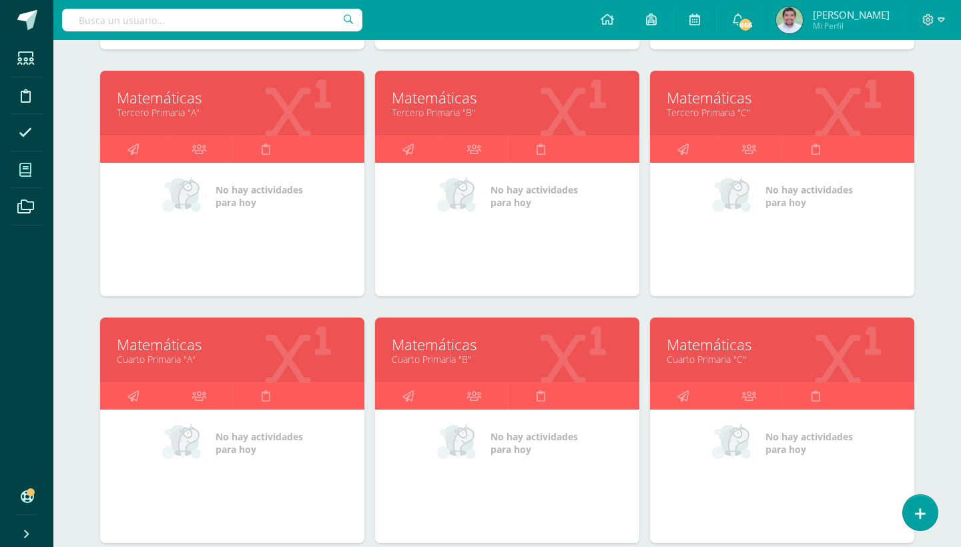
scroll to position [686, 0]
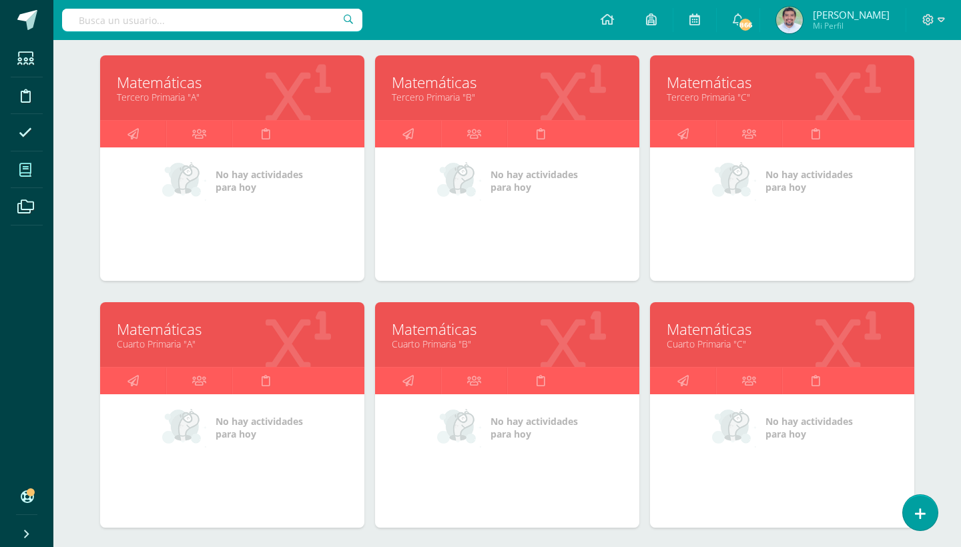
click at [179, 327] on link "Matemáticas" at bounding box center [232, 329] width 231 height 21
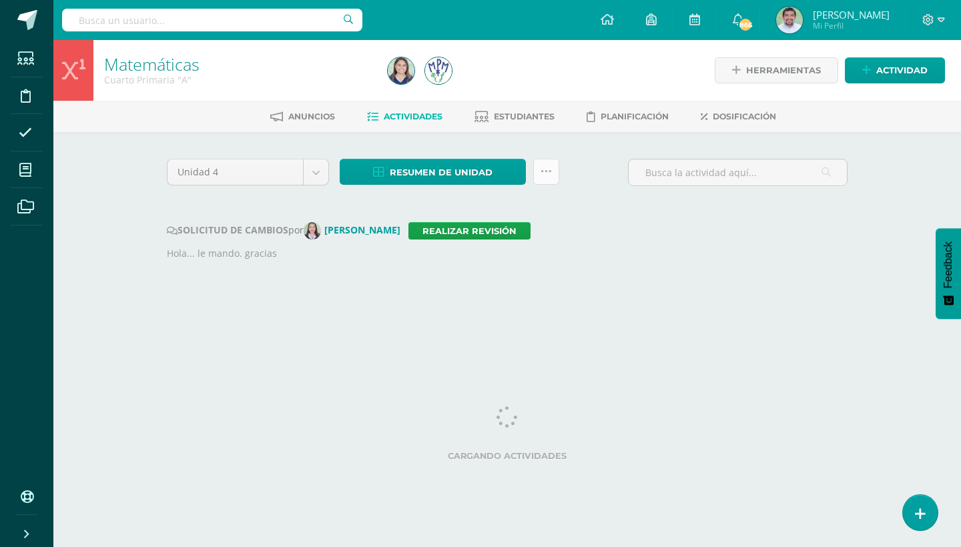
click at [546, 175] on icon at bounding box center [545, 171] width 11 height 11
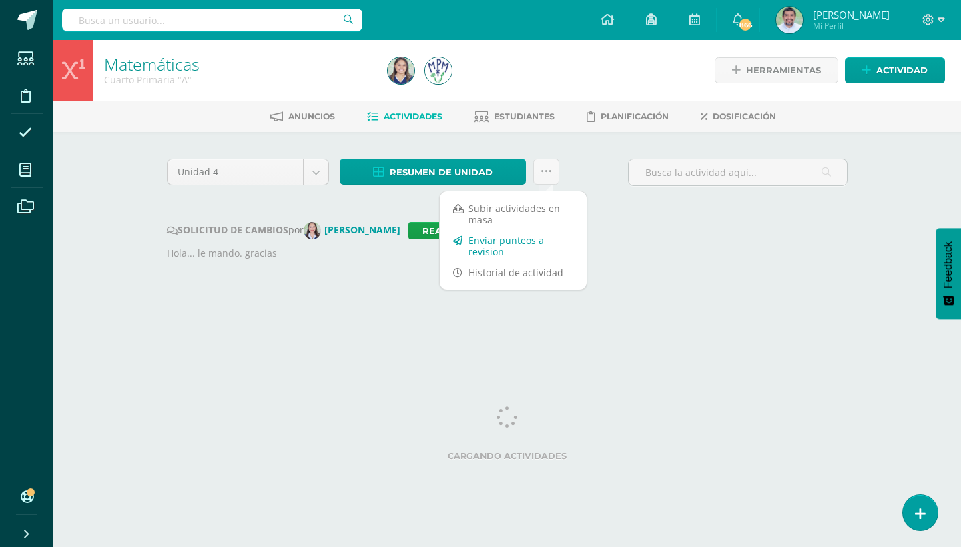
click at [500, 245] on link "Enviar punteos a revision" at bounding box center [513, 246] width 147 height 32
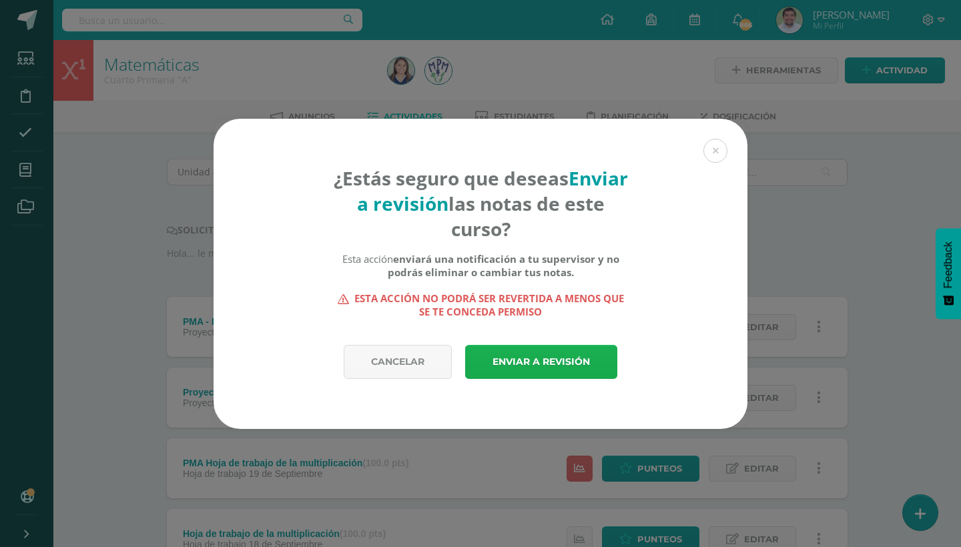
click at [535, 354] on link "Enviar a revisión" at bounding box center [541, 362] width 152 height 34
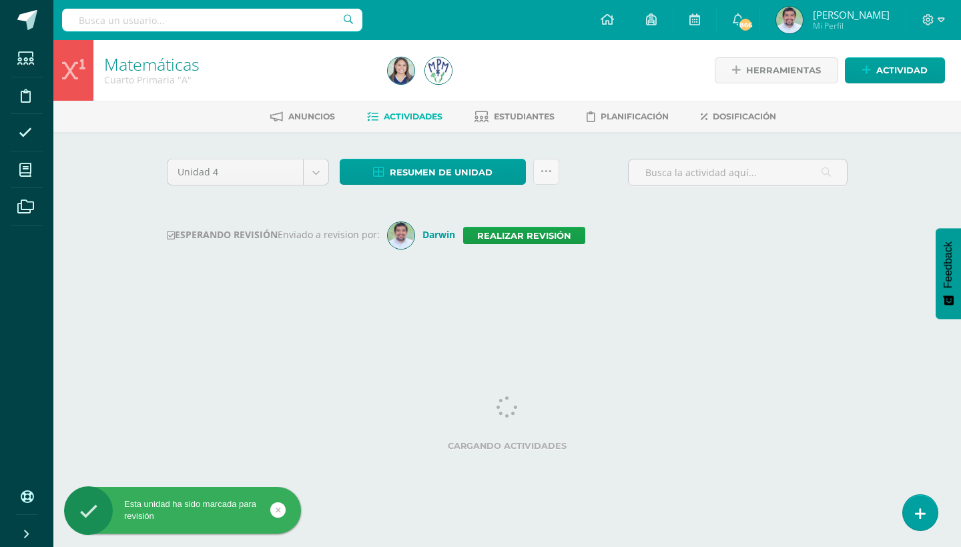
click at [27, 169] on icon at bounding box center [25, 169] width 12 height 13
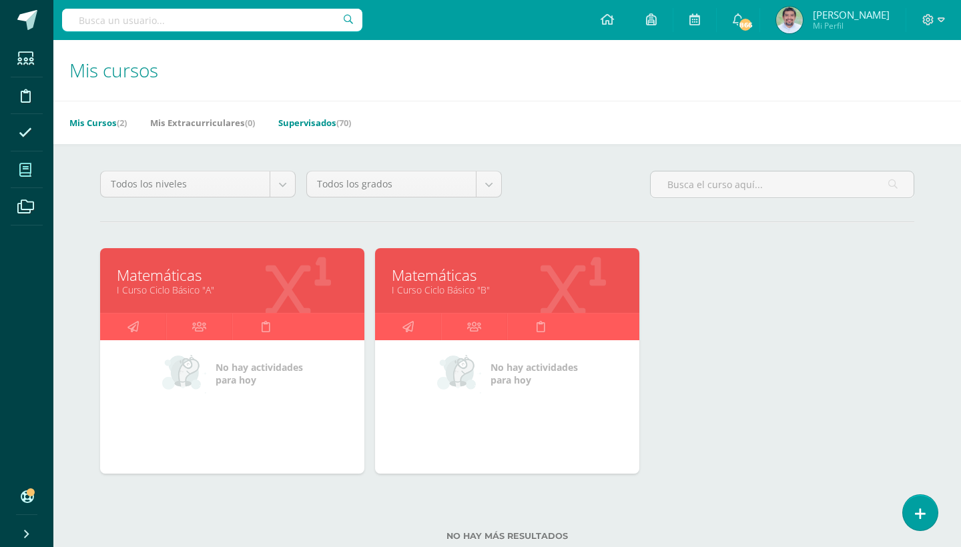
click at [340, 121] on link "Supervisados (70)" at bounding box center [314, 122] width 73 height 21
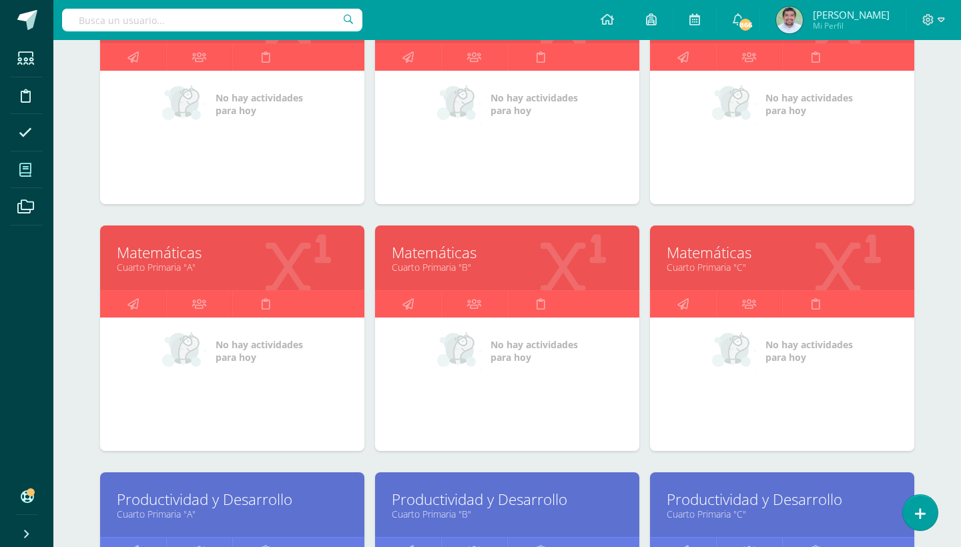
scroll to position [806, 0]
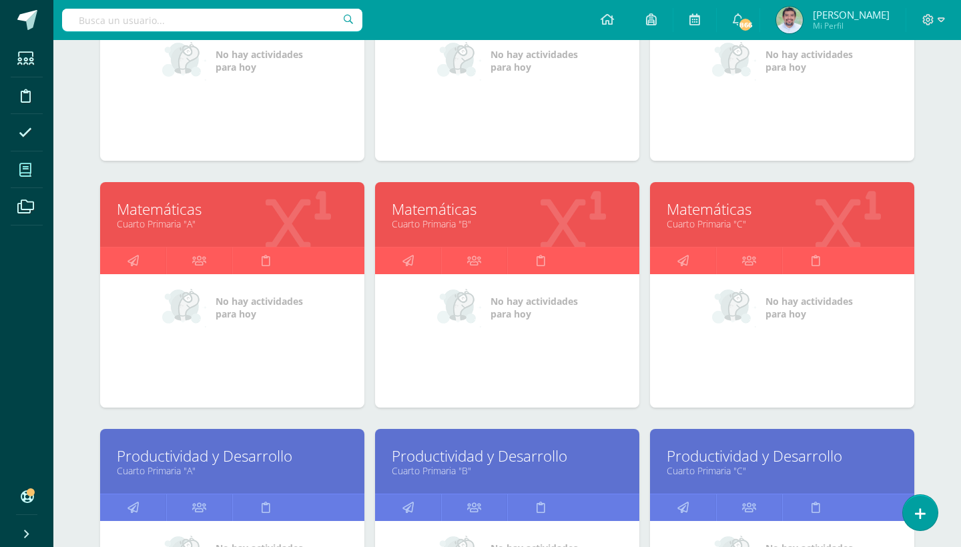
click at [714, 216] on link "Matemáticas" at bounding box center [781, 209] width 231 height 21
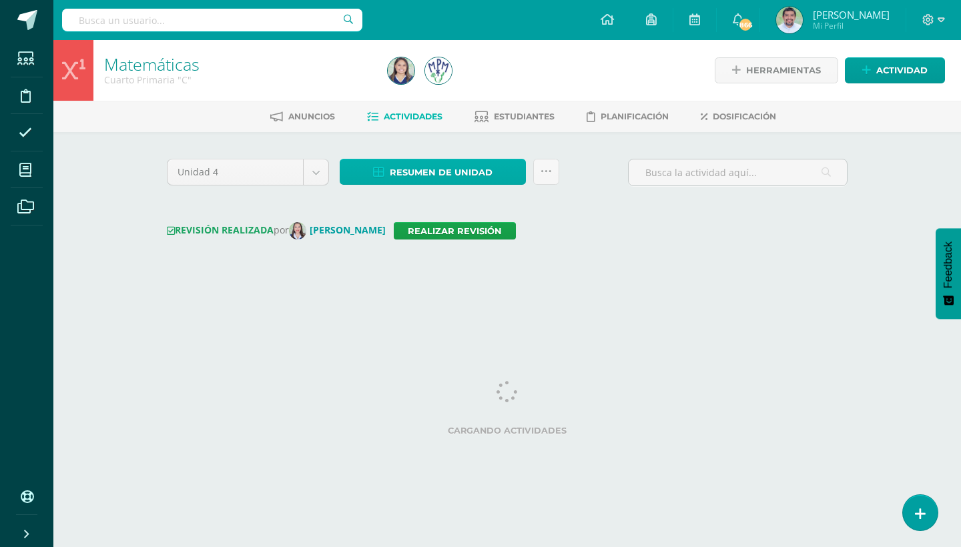
click at [519, 169] on link "Resumen de unidad" at bounding box center [433, 172] width 186 height 26
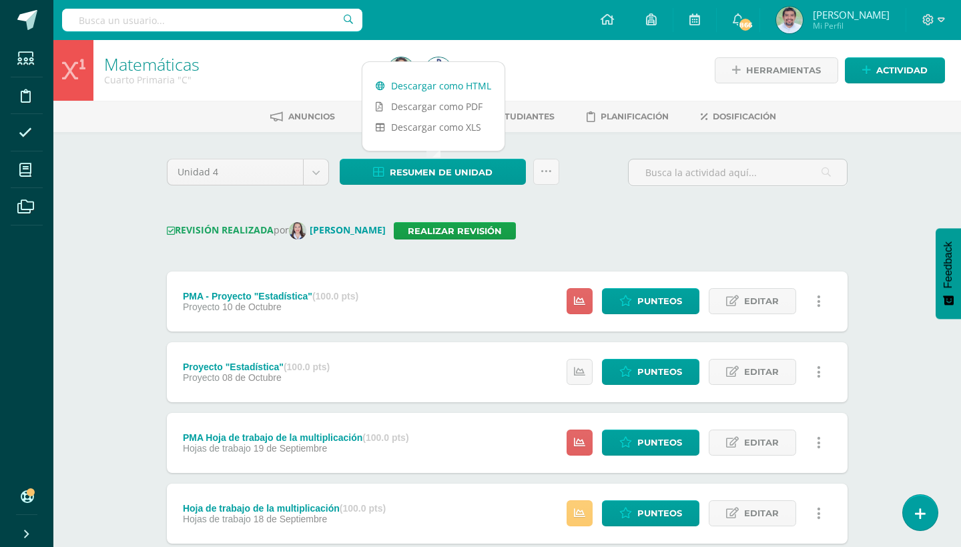
click at [462, 85] on link "Descargar como HTML" at bounding box center [433, 85] width 142 height 21
click at [552, 177] on link at bounding box center [546, 172] width 26 height 26
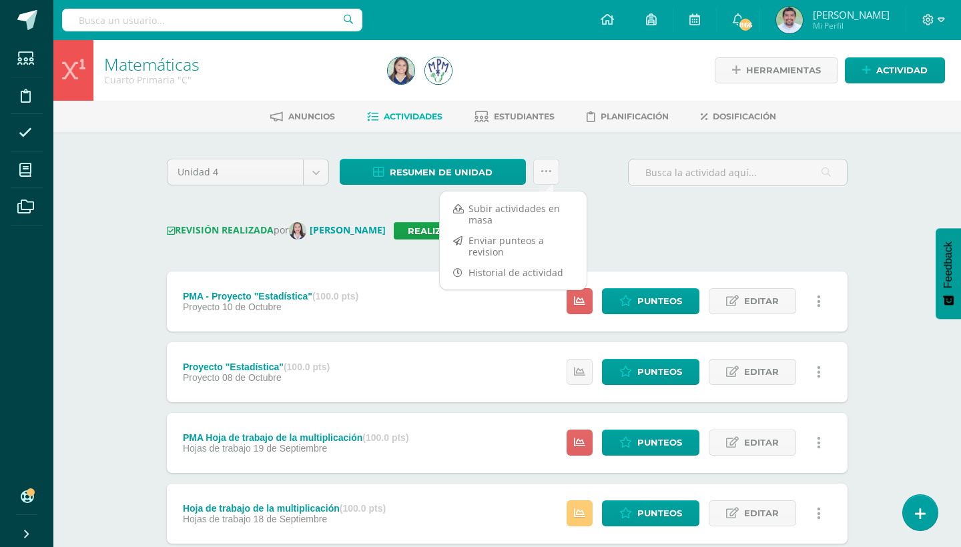
click at [604, 184] on div "Unidad 4 Unidad 1 Unidad 2 Unidad 3 Unidad 4 Resumen de unidad ¿Estás seguro qu…" at bounding box center [506, 178] width 691 height 38
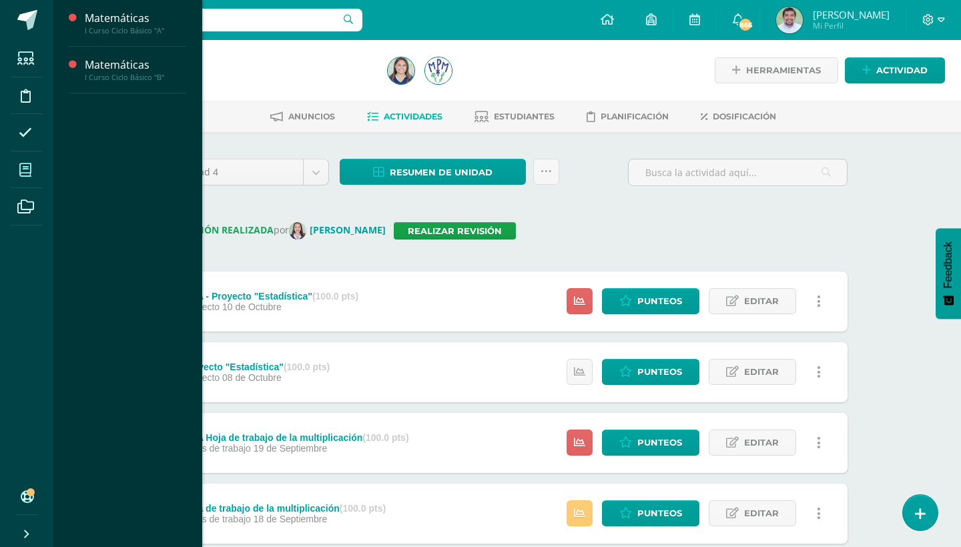
click at [27, 170] on icon at bounding box center [25, 169] width 12 height 13
